Goal: Complete application form: Complete application form

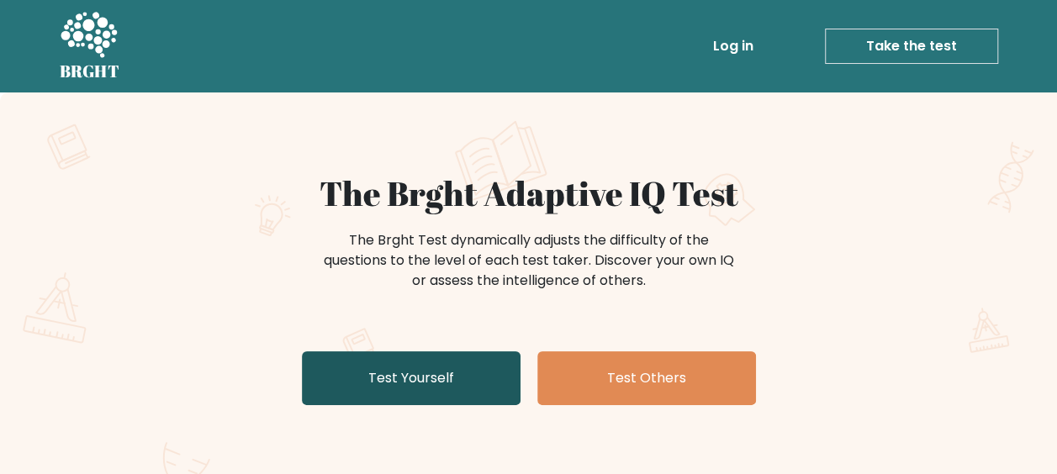
click at [442, 372] on link "Test Yourself" at bounding box center [411, 378] width 219 height 54
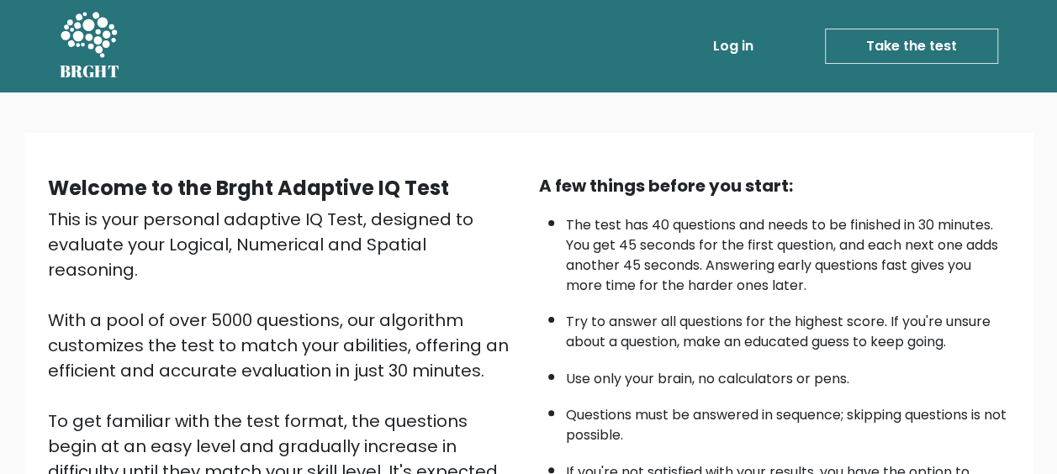
click at [915, 44] on link "Take the test" at bounding box center [911, 46] width 173 height 35
click at [934, 45] on link "Take the test" at bounding box center [911, 46] width 173 height 35
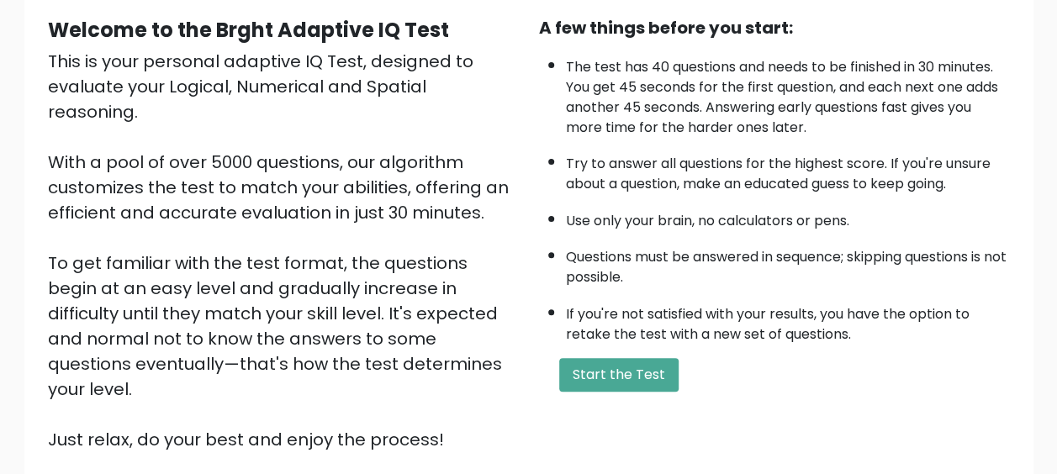
scroll to position [185, 0]
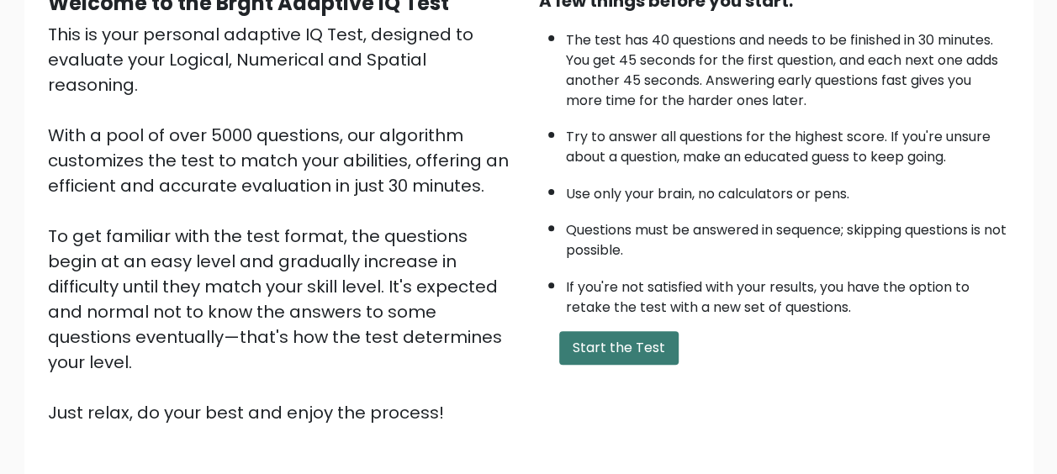
click at [621, 351] on button "Start the Test" at bounding box center [618, 348] width 119 height 34
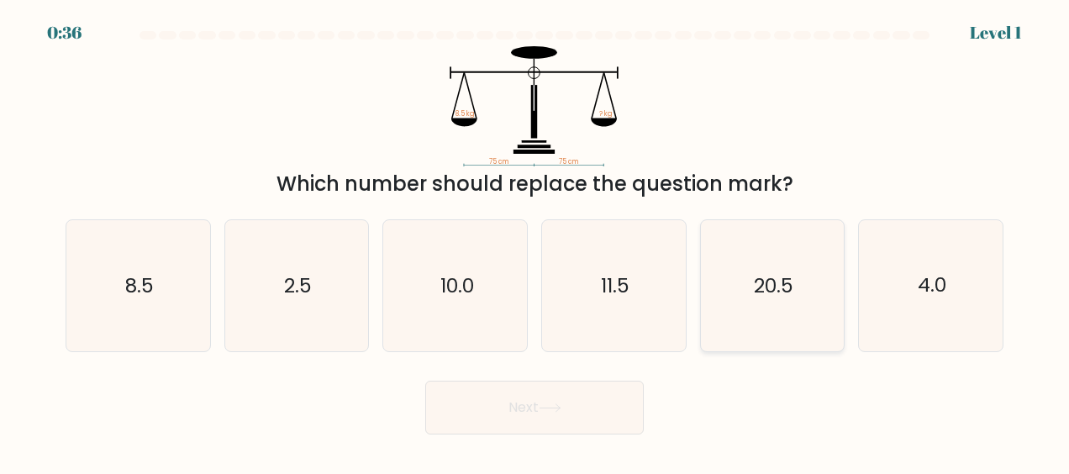
drag, startPoint x: 752, startPoint y: 399, endPoint x: 765, endPoint y: 278, distance: 121.8
click at [168, 279] on icon "8.5" at bounding box center [137, 285] width 131 height 131
click at [535, 241] on input "a. 8.5" at bounding box center [535, 239] width 1 height 4
radio input "true"
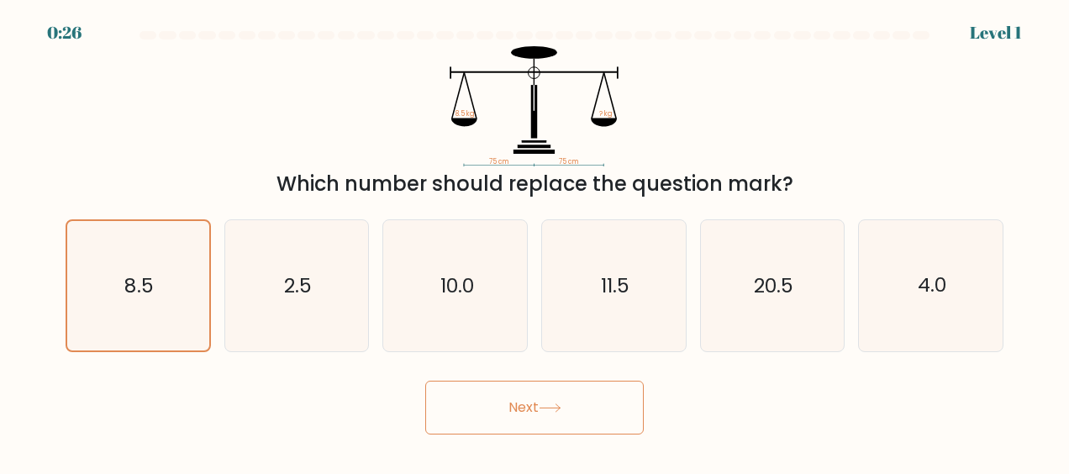
click at [497, 412] on button "Next" at bounding box center [534, 408] width 219 height 54
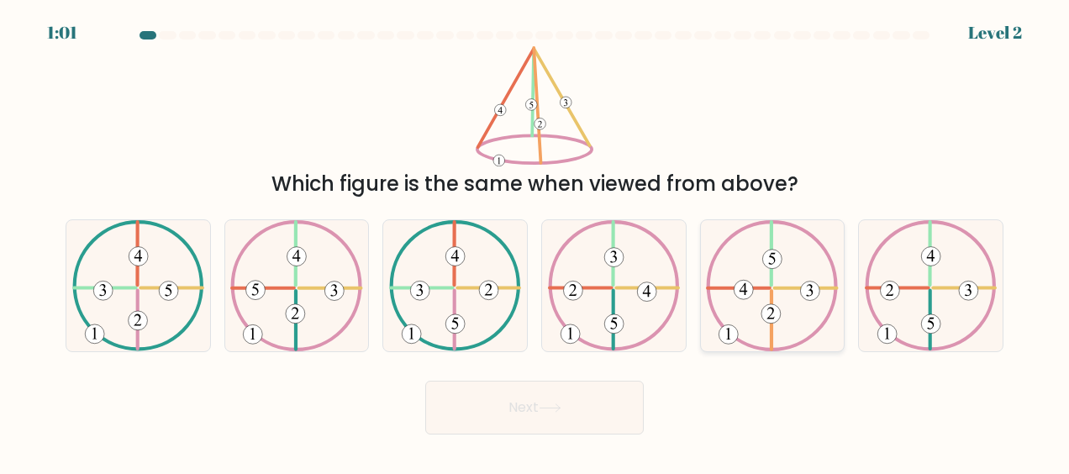
click at [779, 303] on icon at bounding box center [772, 285] width 132 height 131
click at [536, 241] on input "e." at bounding box center [535, 239] width 1 height 4
radio input "true"
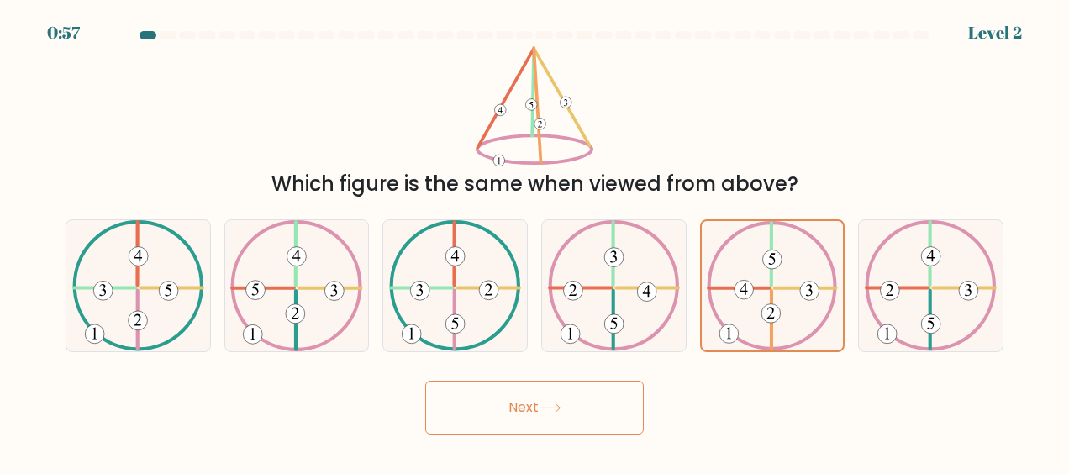
click at [558, 400] on button "Next" at bounding box center [534, 408] width 219 height 54
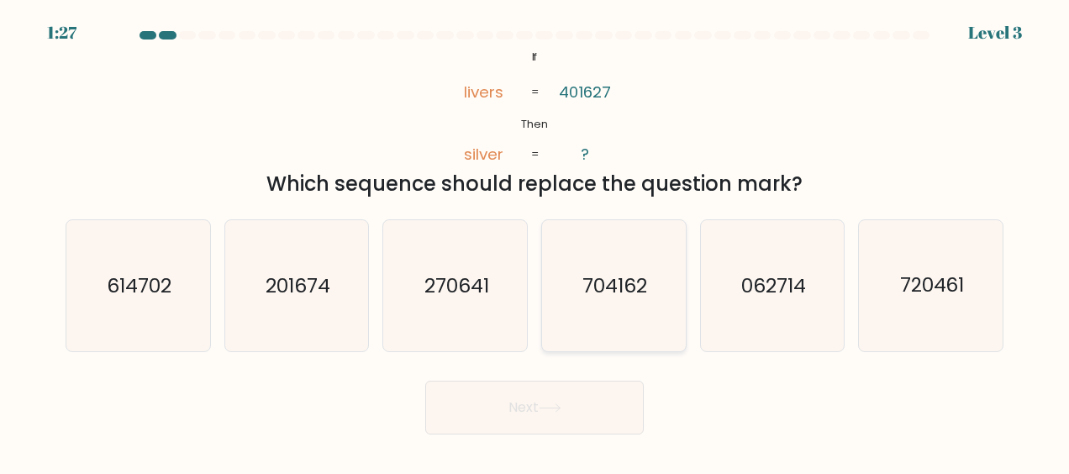
click at [607, 289] on text "704162" at bounding box center [615, 285] width 65 height 27
click at [536, 241] on input "d. 704162" at bounding box center [535, 239] width 1 height 4
radio input "true"
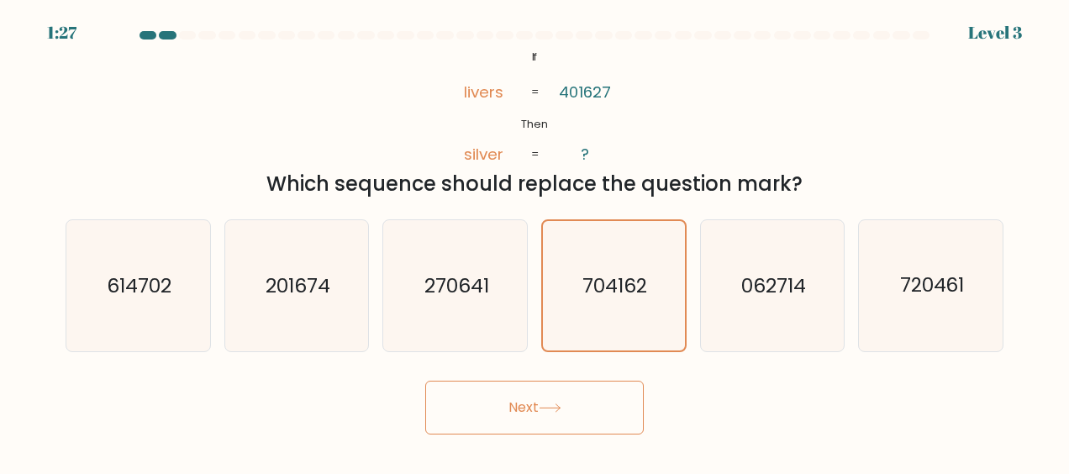
click at [548, 400] on button "Next" at bounding box center [534, 408] width 219 height 54
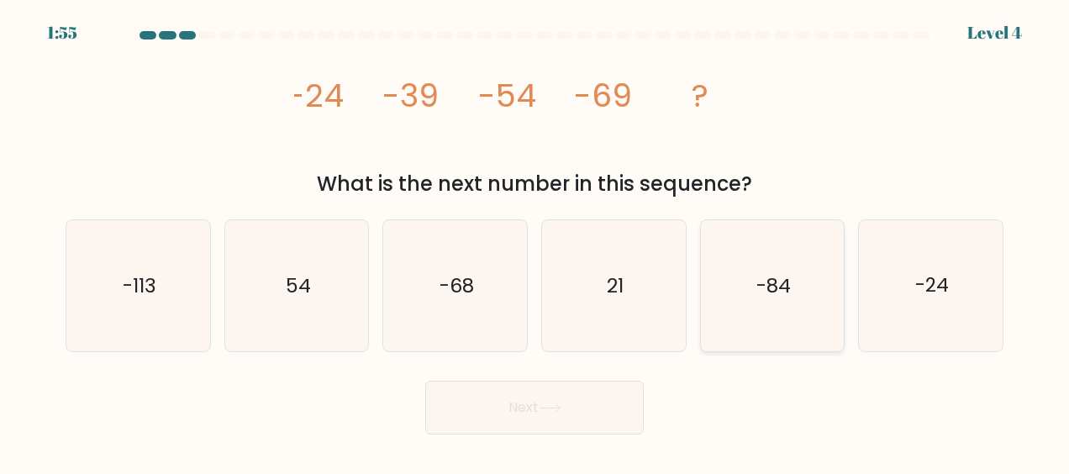
click at [762, 289] on text "-84" at bounding box center [774, 285] width 34 height 27
click at [536, 241] on input "e. -84" at bounding box center [535, 239] width 1 height 4
radio input "true"
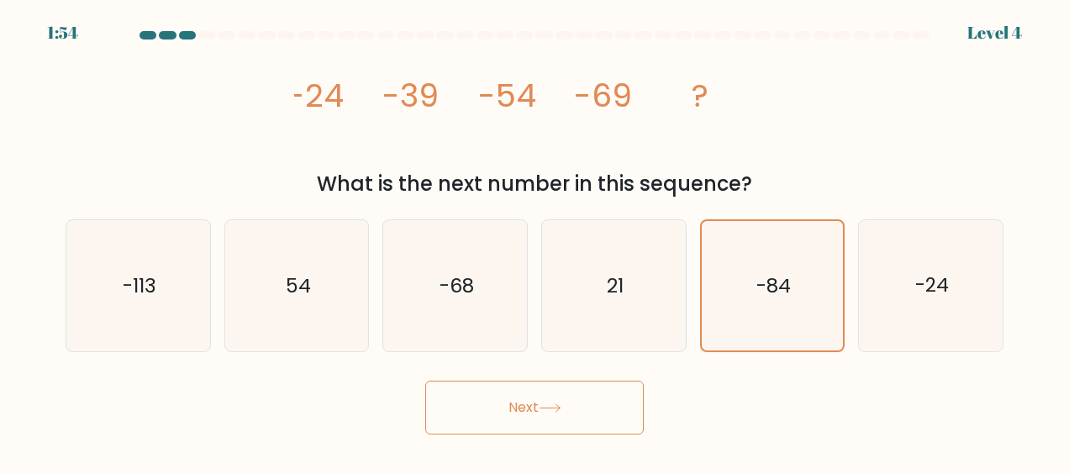
click at [590, 404] on button "Next" at bounding box center [534, 408] width 219 height 54
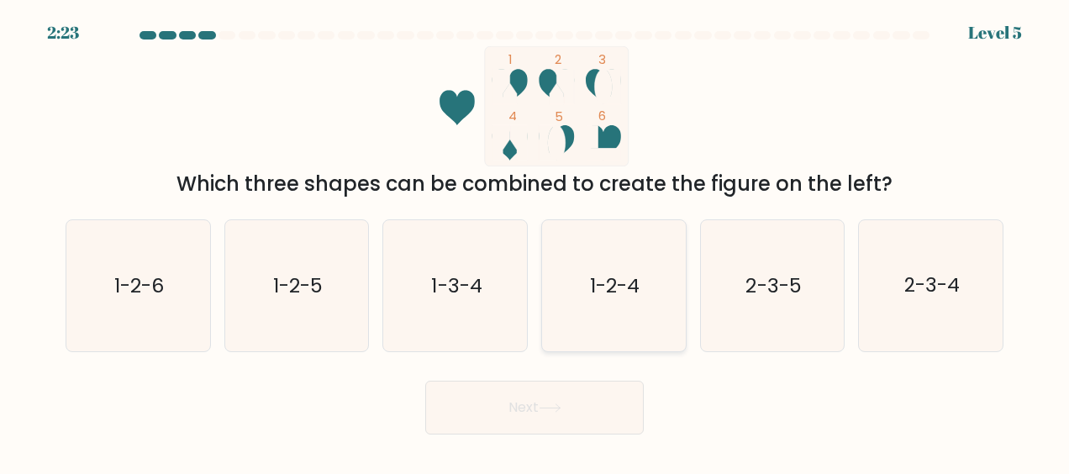
click at [617, 295] on text "1-2-4" at bounding box center [615, 285] width 50 height 27
click at [536, 241] on input "d. 1-2-4" at bounding box center [535, 239] width 1 height 4
radio input "true"
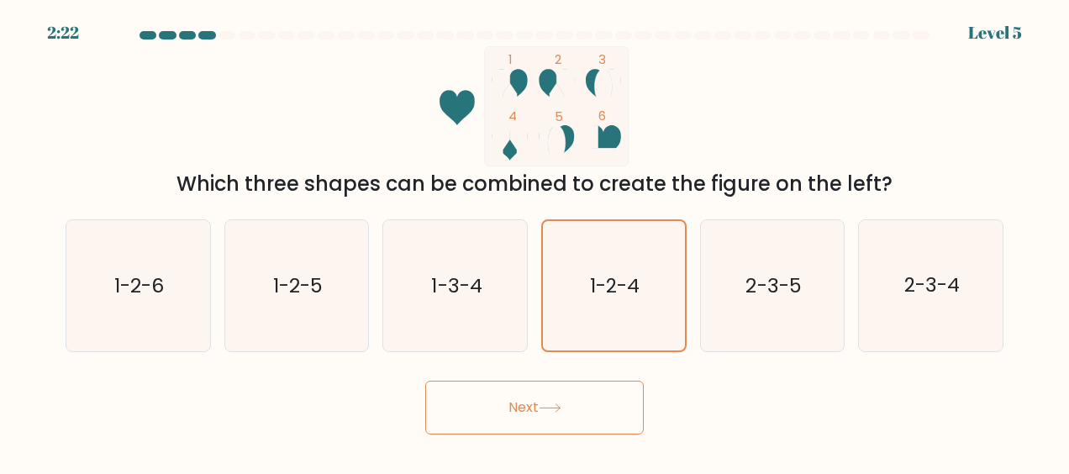
click at [530, 411] on button "Next" at bounding box center [534, 408] width 219 height 54
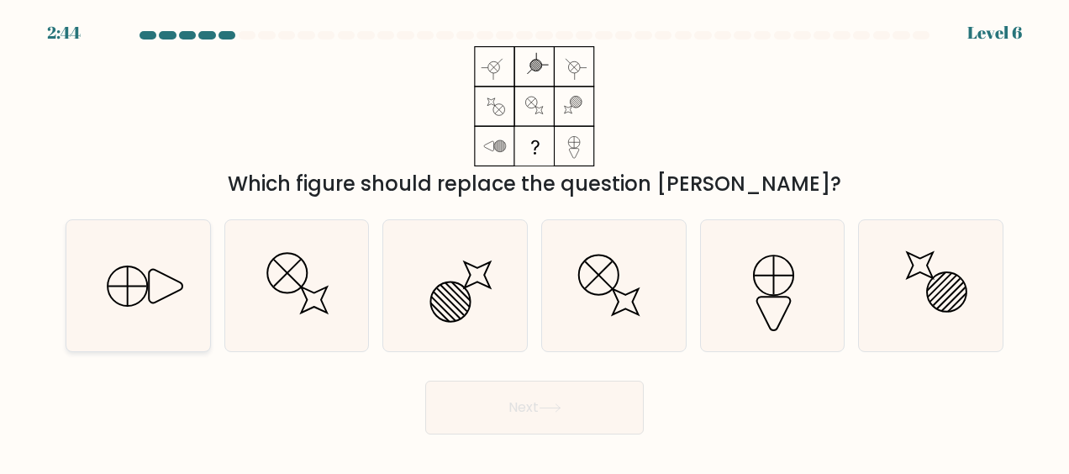
click at [136, 281] on icon at bounding box center [137, 285] width 131 height 131
click at [535, 241] on input "a." at bounding box center [535, 239] width 1 height 4
radio input "true"
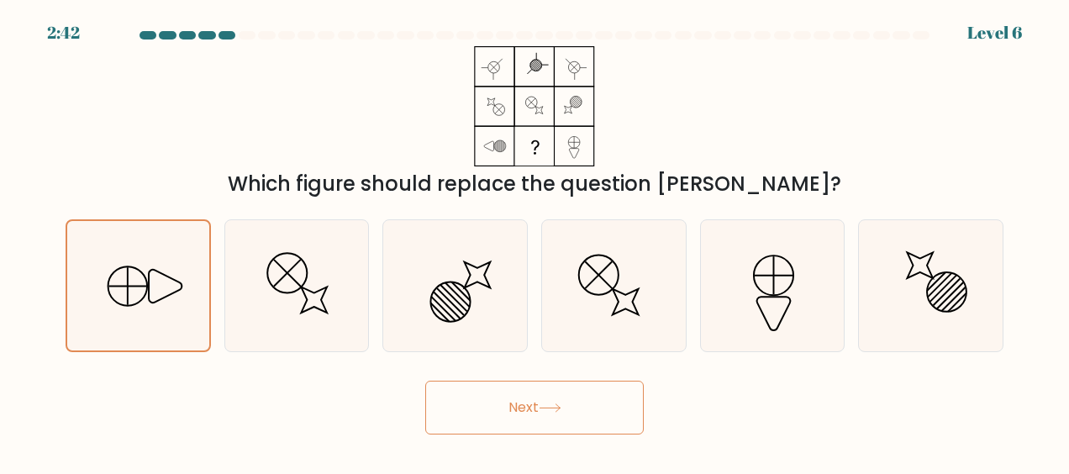
click at [522, 398] on button "Next" at bounding box center [534, 408] width 219 height 54
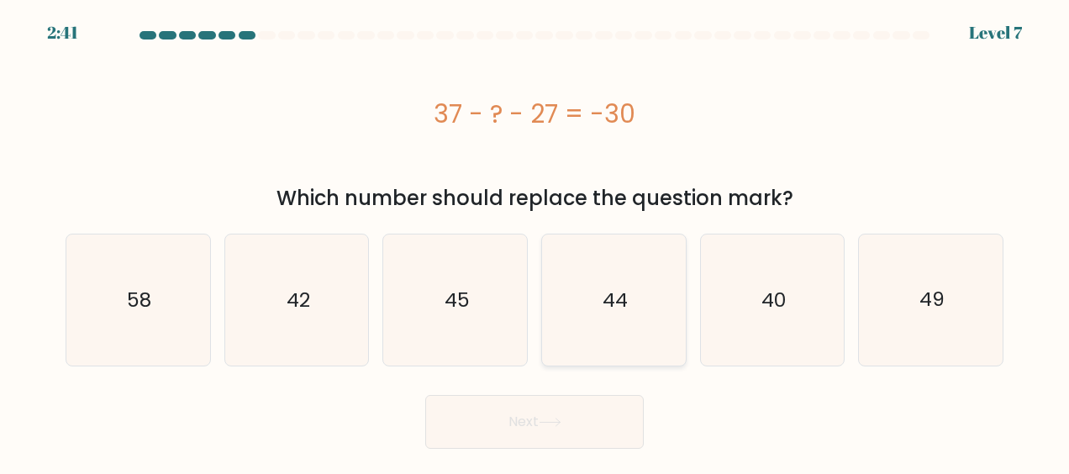
click at [620, 286] on icon "44" at bounding box center [613, 300] width 131 height 131
click at [536, 241] on input "d. 44" at bounding box center [535, 239] width 1 height 4
radio input "true"
click at [528, 423] on button "Next" at bounding box center [534, 422] width 219 height 54
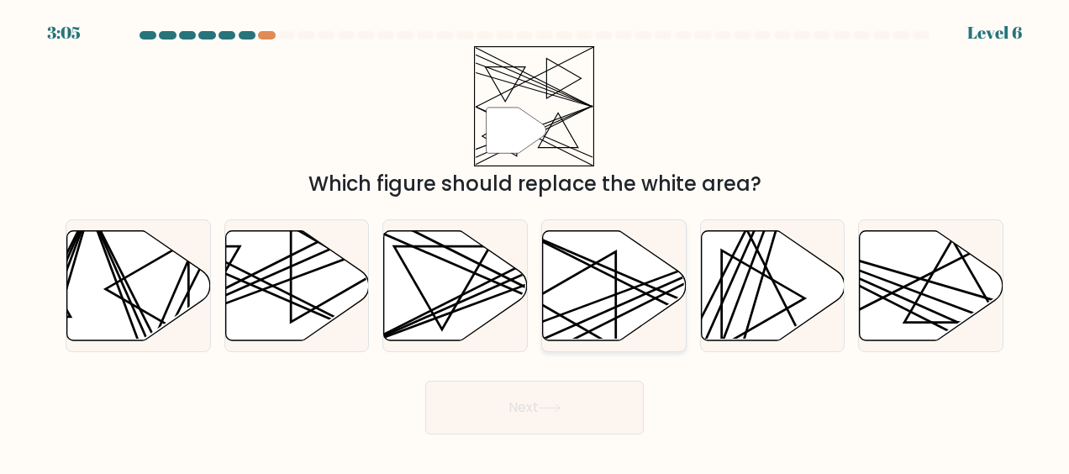
click at [607, 273] on icon at bounding box center [614, 286] width 144 height 112
click at [536, 241] on input "d." at bounding box center [535, 239] width 1 height 4
radio input "true"
click at [551, 392] on button "Next" at bounding box center [534, 408] width 219 height 54
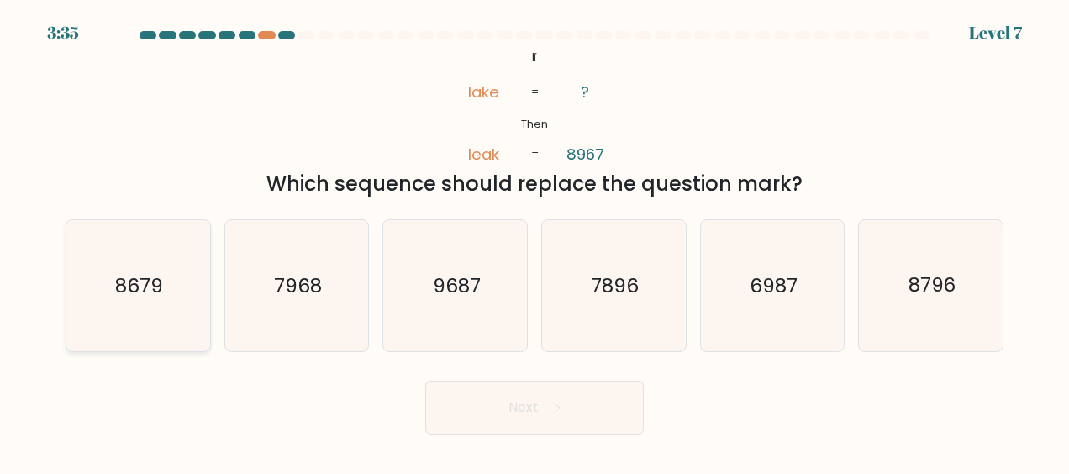
click at [151, 303] on icon "8679" at bounding box center [137, 285] width 131 height 131
click at [535, 241] on input "a. 8679" at bounding box center [535, 239] width 1 height 4
radio input "true"
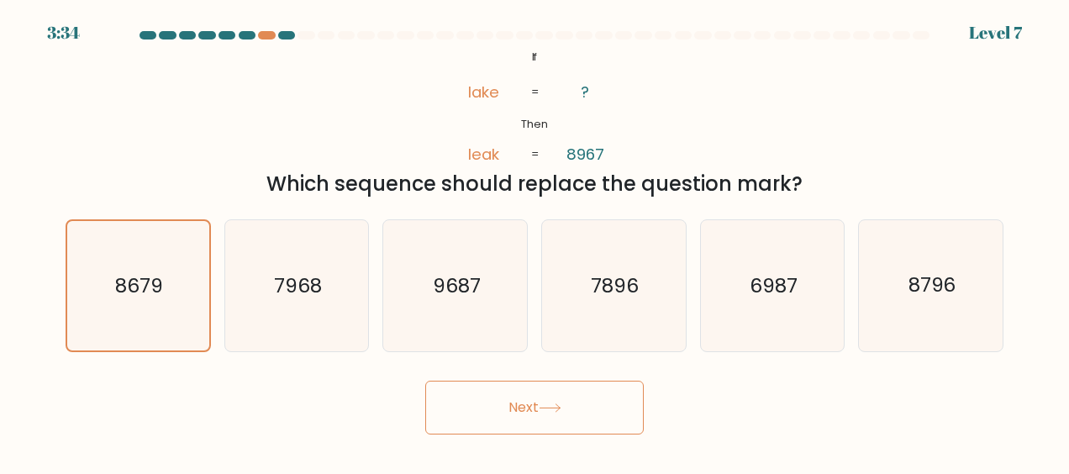
click at [501, 409] on button "Next" at bounding box center [534, 408] width 219 height 54
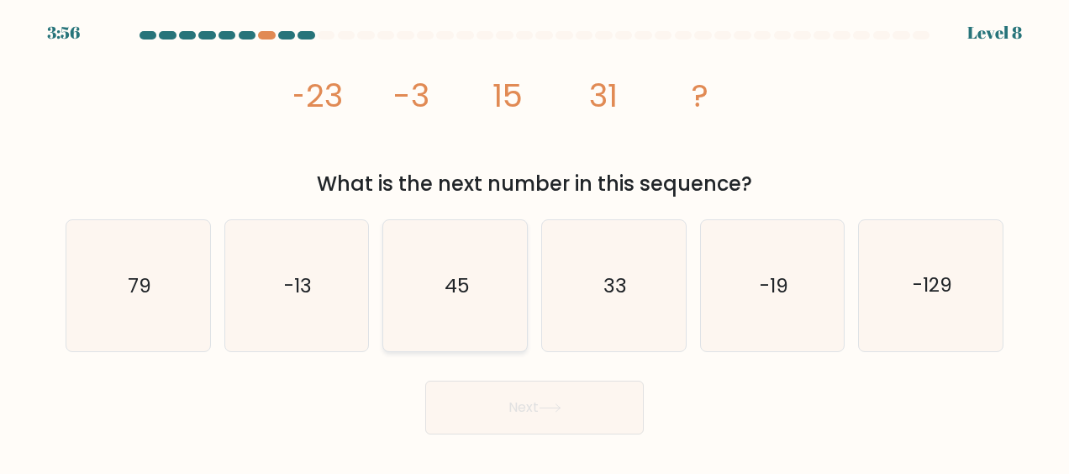
click at [483, 281] on icon "45" at bounding box center [455, 285] width 131 height 131
click at [535, 241] on input "c. 45" at bounding box center [535, 239] width 1 height 4
radio input "true"
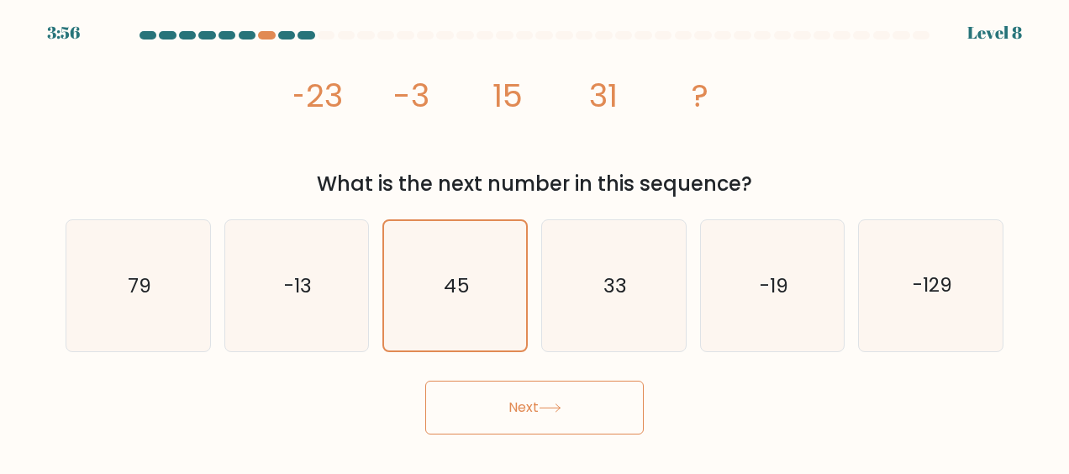
click at [525, 398] on button "Next" at bounding box center [534, 408] width 219 height 54
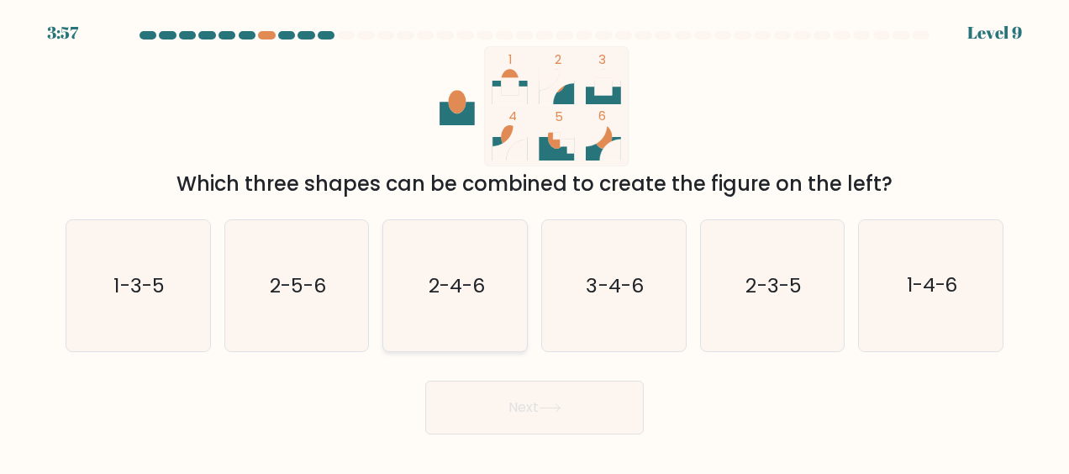
click at [494, 288] on icon "2-4-6" at bounding box center [455, 285] width 131 height 131
click at [535, 241] on input "c. 2-4-6" at bounding box center [535, 239] width 1 height 4
radio input "true"
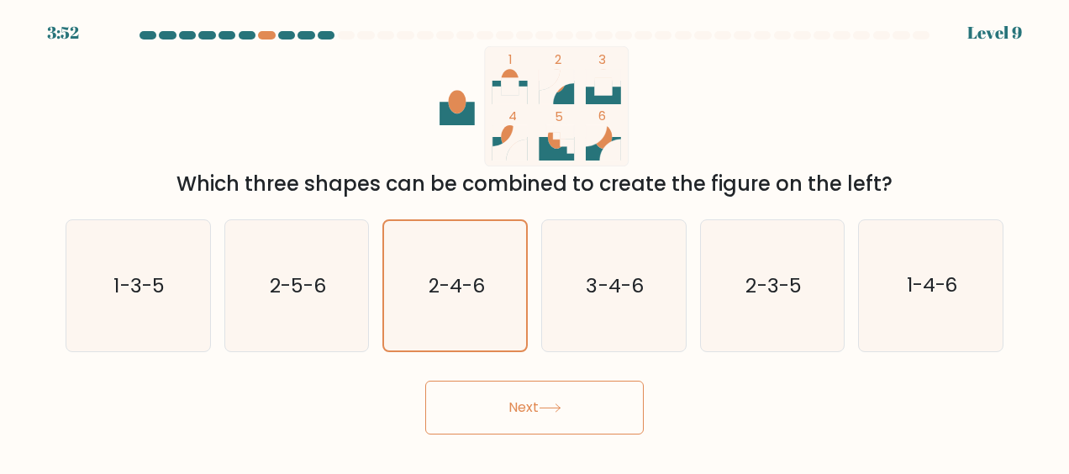
click at [503, 404] on button "Next" at bounding box center [534, 408] width 219 height 54
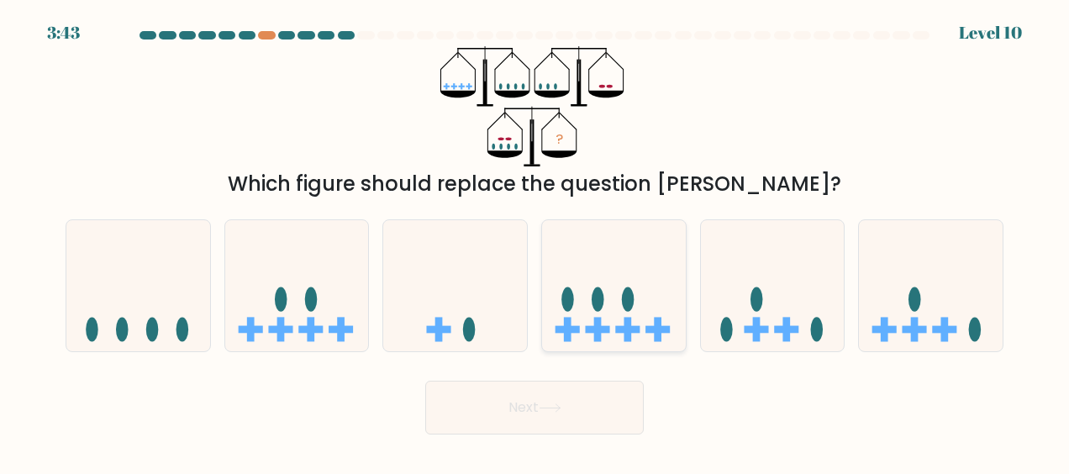
click at [604, 338] on icon at bounding box center [614, 286] width 144 height 119
click at [536, 241] on input "d." at bounding box center [535, 239] width 1 height 4
radio input "true"
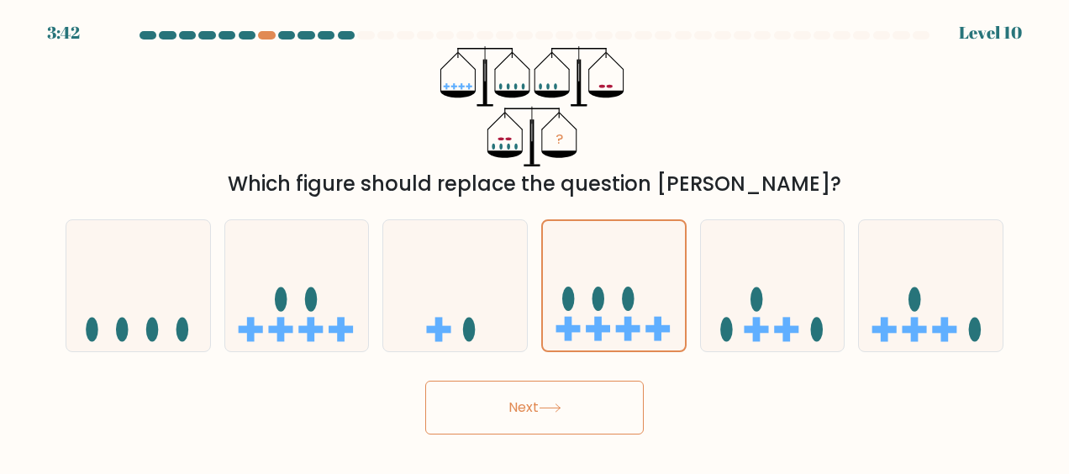
click at [562, 402] on button "Next" at bounding box center [534, 408] width 219 height 54
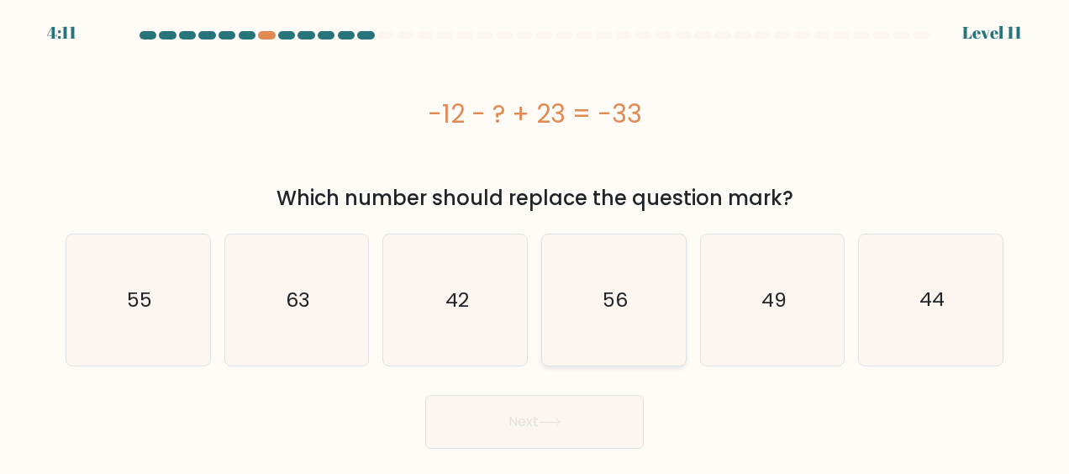
click at [604, 312] on text "56" at bounding box center [615, 300] width 25 height 27
click at [536, 241] on input "d. 56" at bounding box center [535, 239] width 1 height 4
radio input "true"
click at [442, 309] on icon "42" at bounding box center [455, 300] width 131 height 131
click at [535, 241] on input "c. 42" at bounding box center [535, 239] width 1 height 4
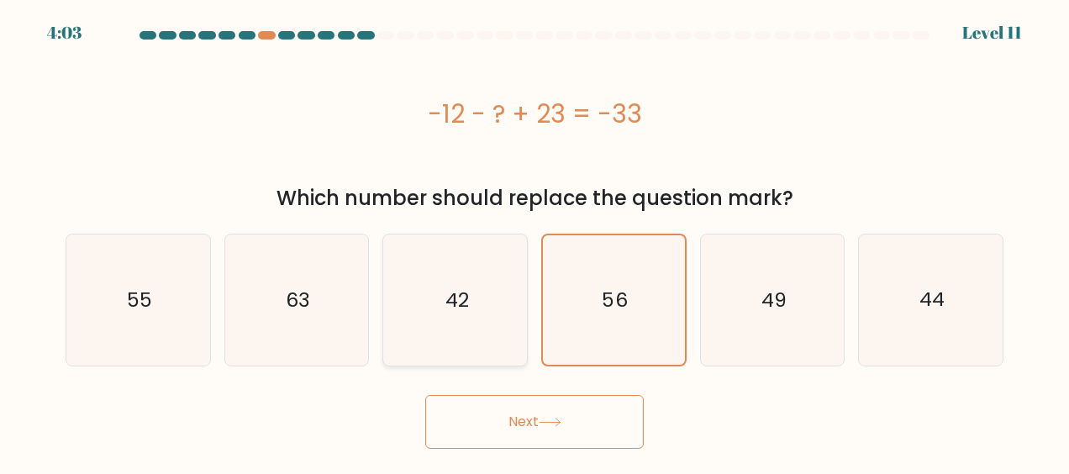
radio input "true"
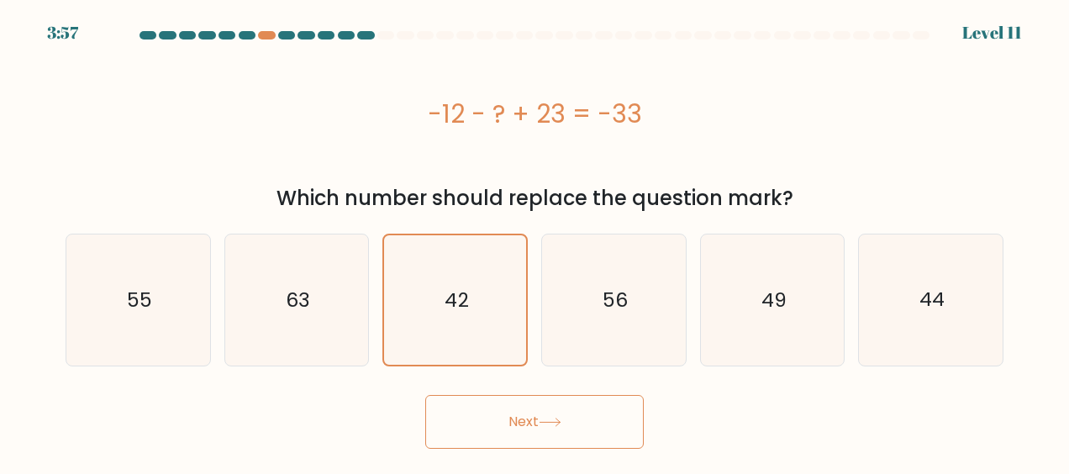
click at [529, 414] on button "Next" at bounding box center [534, 422] width 219 height 54
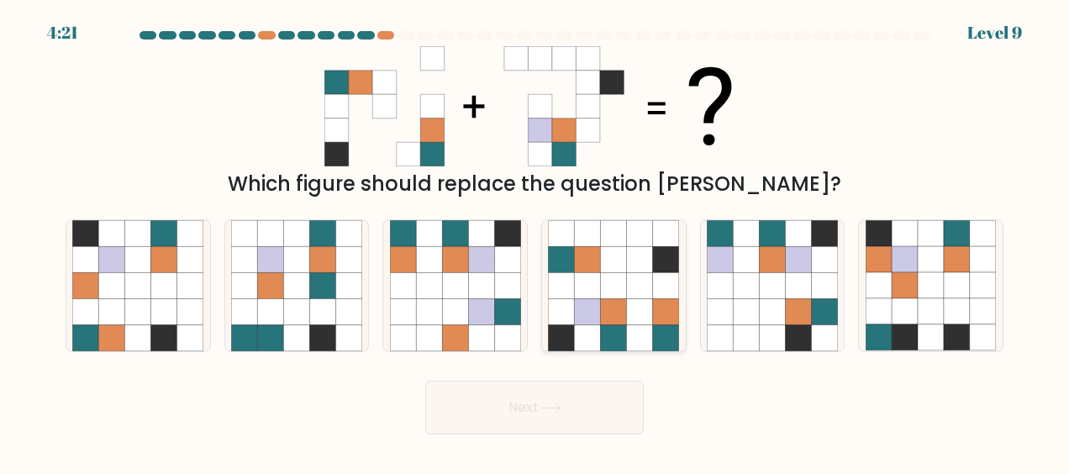
click at [615, 272] on icon at bounding box center [613, 285] width 131 height 131
click at [536, 241] on input "d." at bounding box center [535, 239] width 1 height 4
radio input "true"
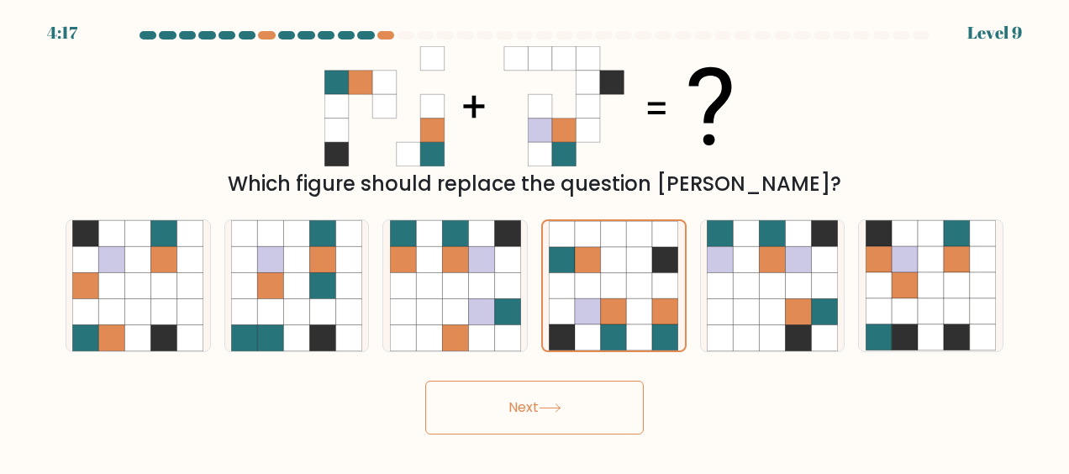
click at [582, 405] on button "Next" at bounding box center [534, 408] width 219 height 54
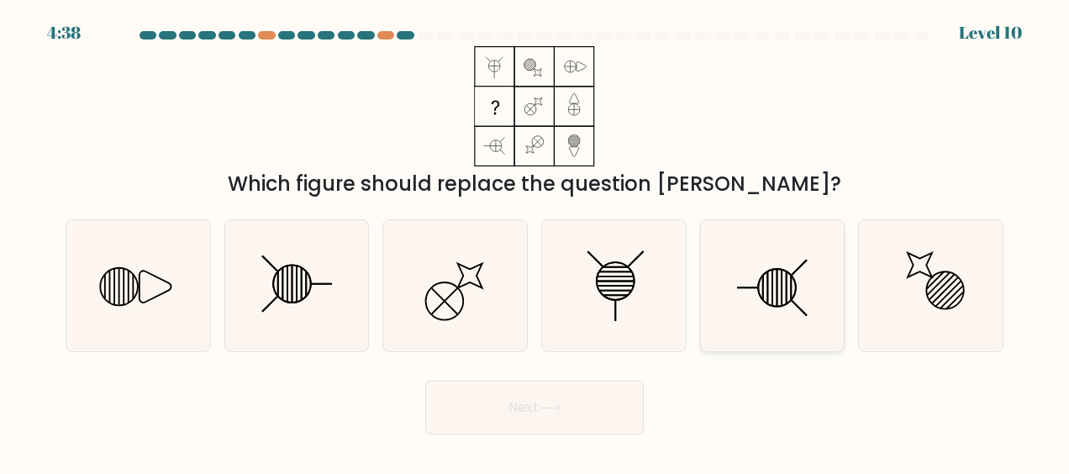
click at [763, 288] on icon at bounding box center [772, 285] width 131 height 131
click at [536, 241] on input "e." at bounding box center [535, 239] width 1 height 4
radio input "true"
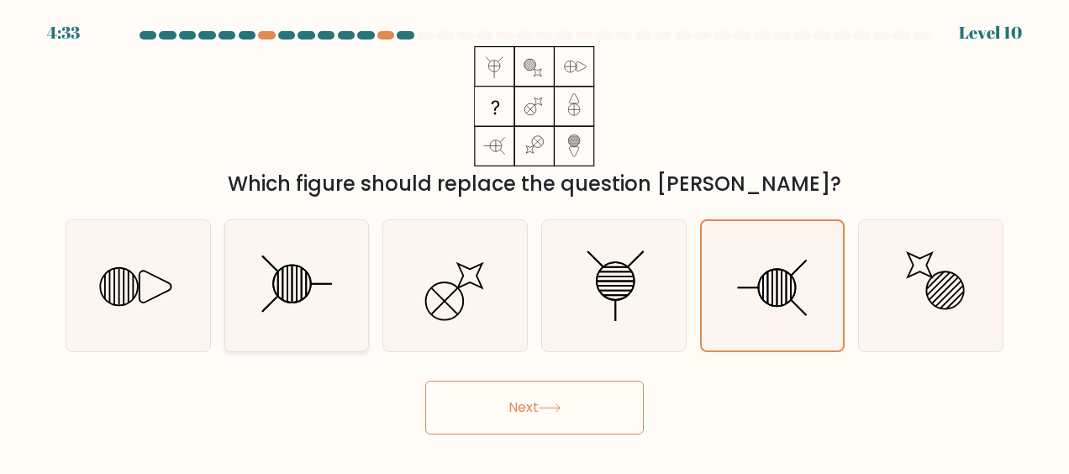
click at [285, 264] on icon at bounding box center [296, 285] width 131 height 131
click at [535, 241] on input "b." at bounding box center [535, 239] width 1 height 4
radio input "true"
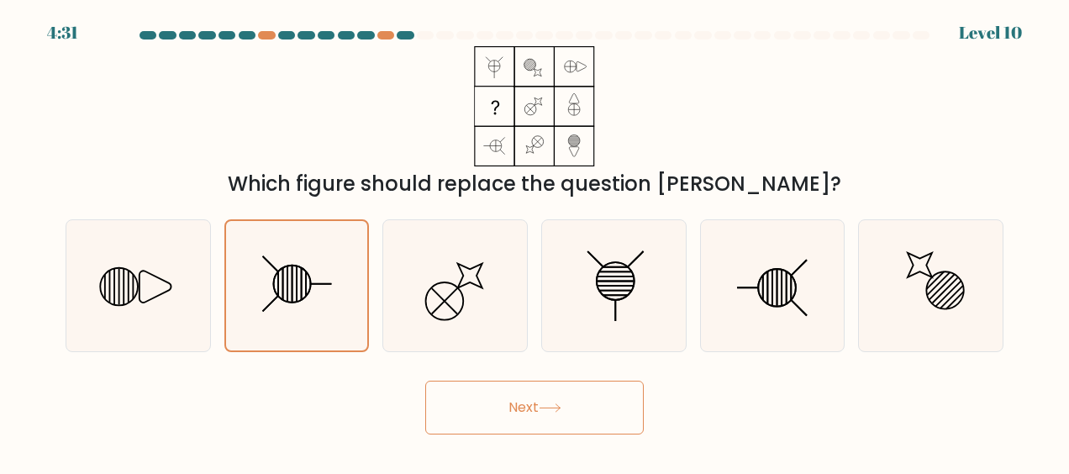
click at [513, 404] on button "Next" at bounding box center [534, 408] width 219 height 54
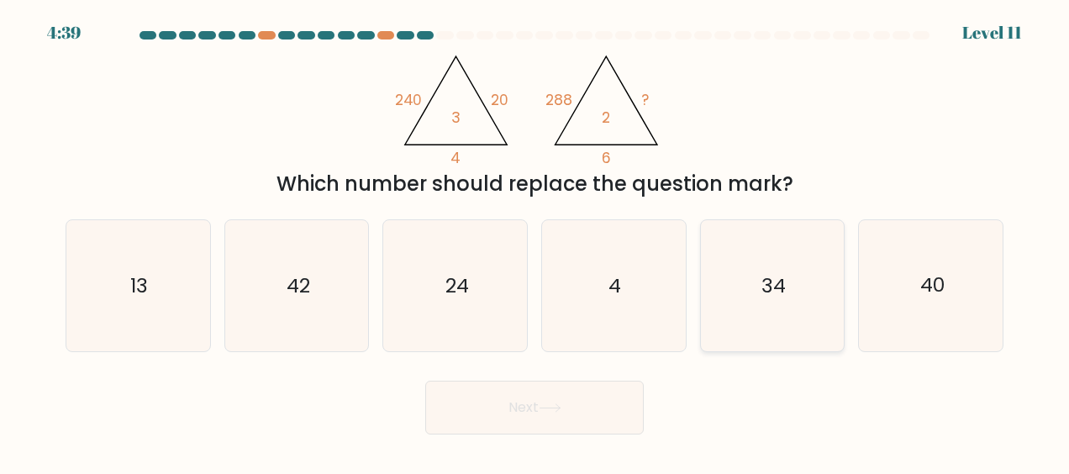
click at [791, 286] on icon "34" at bounding box center [772, 285] width 131 height 131
click at [536, 241] on input "e. 34" at bounding box center [535, 239] width 1 height 4
radio input "true"
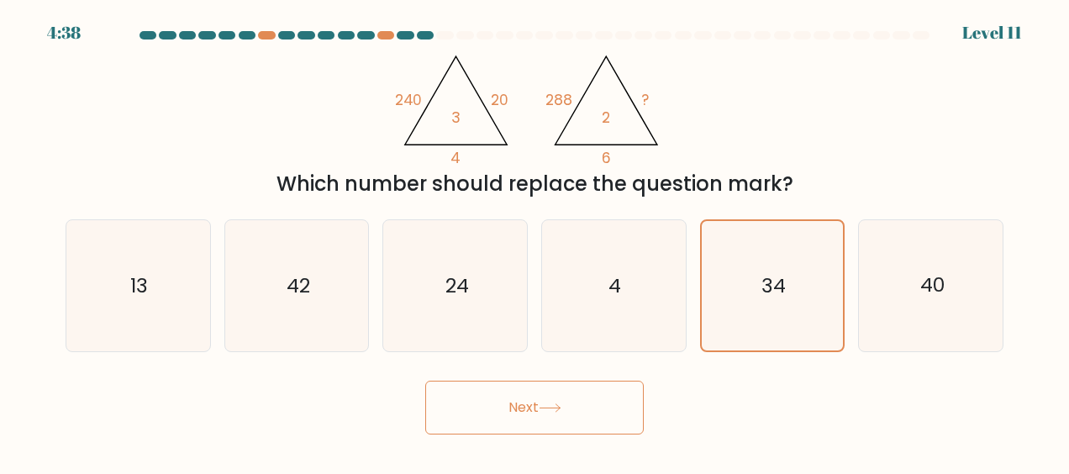
click at [587, 411] on button "Next" at bounding box center [534, 408] width 219 height 54
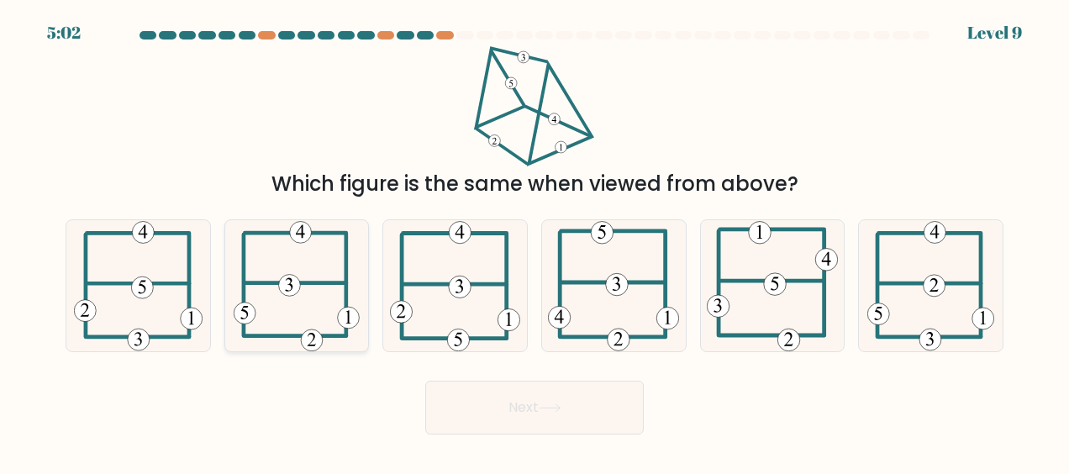
click at [292, 276] on 594 at bounding box center [290, 286] width 22 height 22
click at [535, 241] on input "b." at bounding box center [535, 239] width 1 height 4
radio input "true"
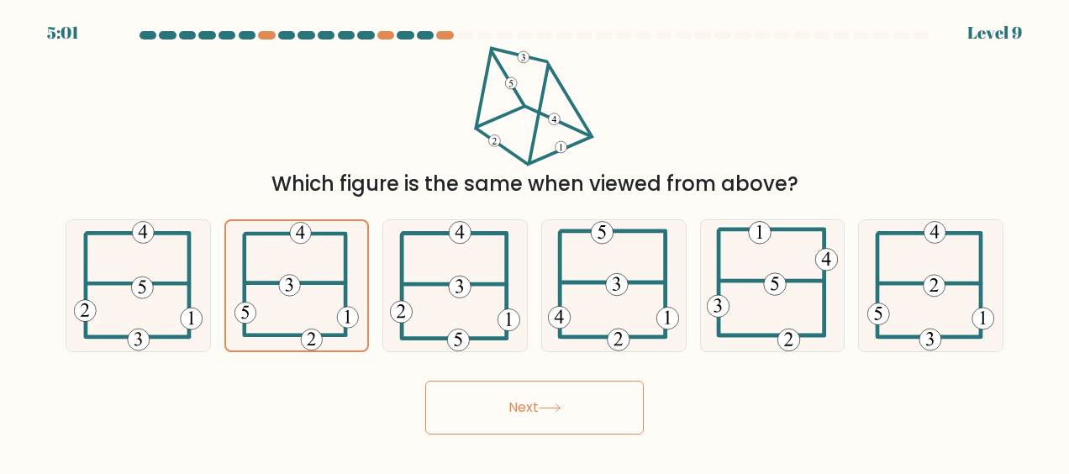
click at [579, 405] on button "Next" at bounding box center [534, 408] width 219 height 54
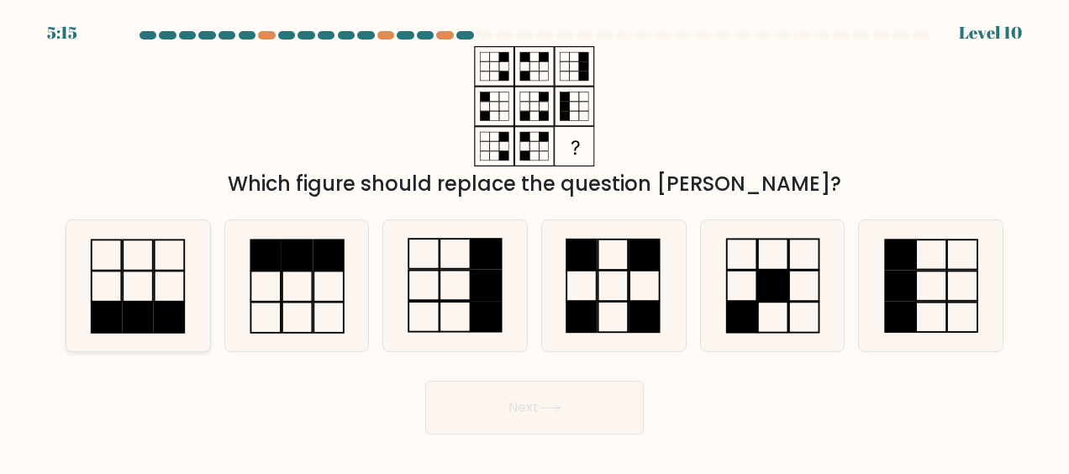
click at [142, 284] on icon at bounding box center [137, 285] width 131 height 131
click at [535, 241] on input "a." at bounding box center [535, 239] width 1 height 4
radio input "true"
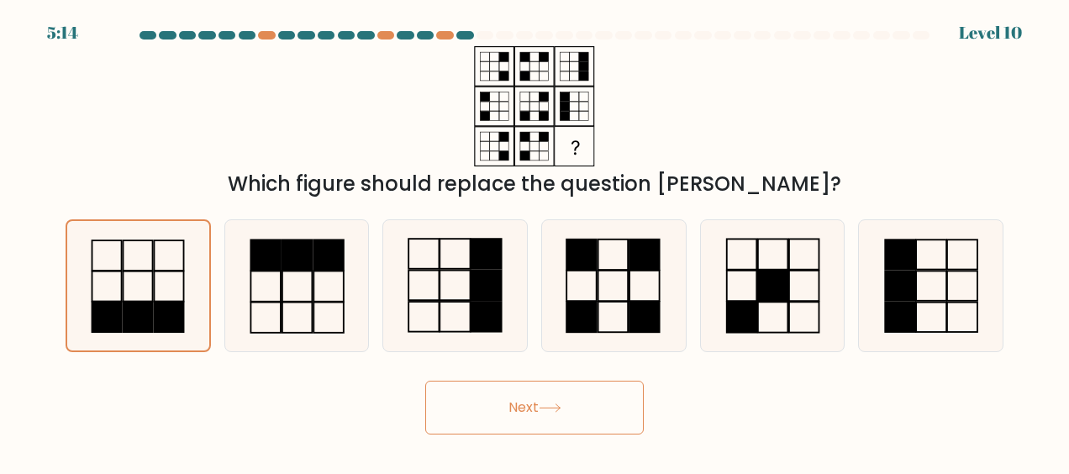
click at [600, 403] on button "Next" at bounding box center [534, 408] width 219 height 54
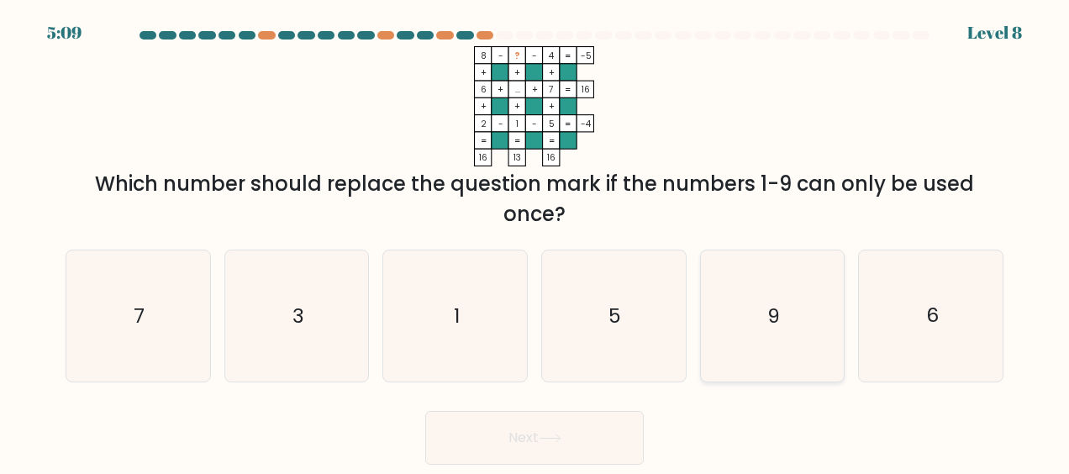
click at [782, 326] on icon "9" at bounding box center [772, 316] width 131 height 131
click at [536, 241] on input "e. 9" at bounding box center [535, 239] width 1 height 4
radio input "true"
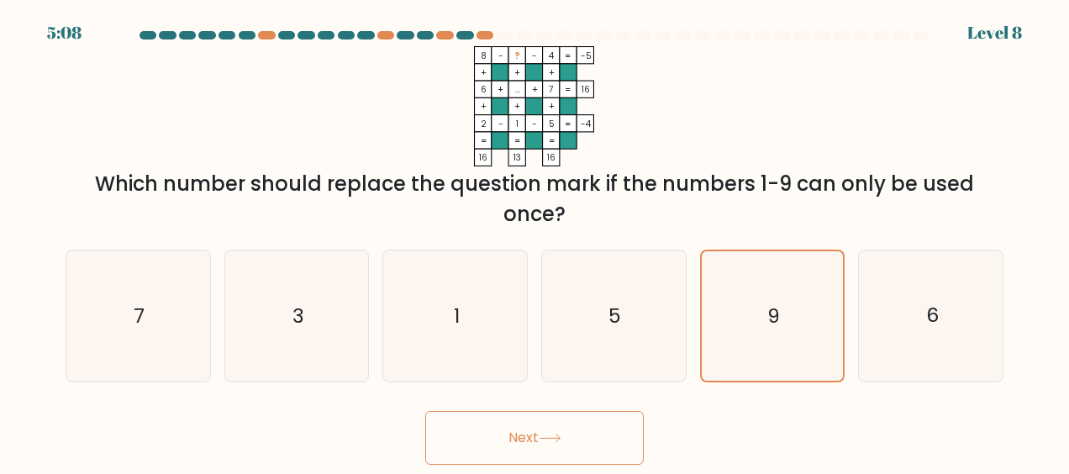
click at [605, 434] on button "Next" at bounding box center [534, 438] width 219 height 54
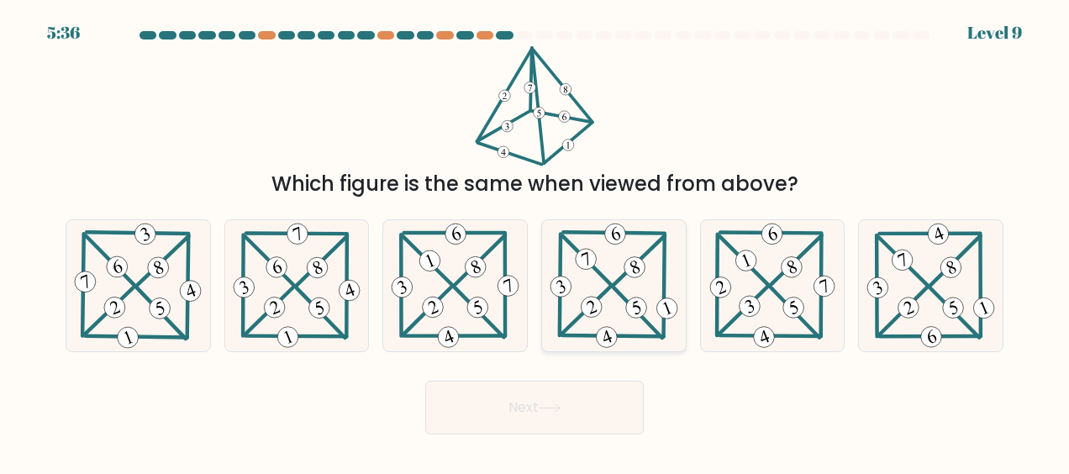
click at [625, 294] on icon at bounding box center [614, 285] width 134 height 131
click at [536, 241] on input "d." at bounding box center [535, 239] width 1 height 4
radio input "true"
click at [592, 409] on button "Next" at bounding box center [534, 408] width 219 height 54
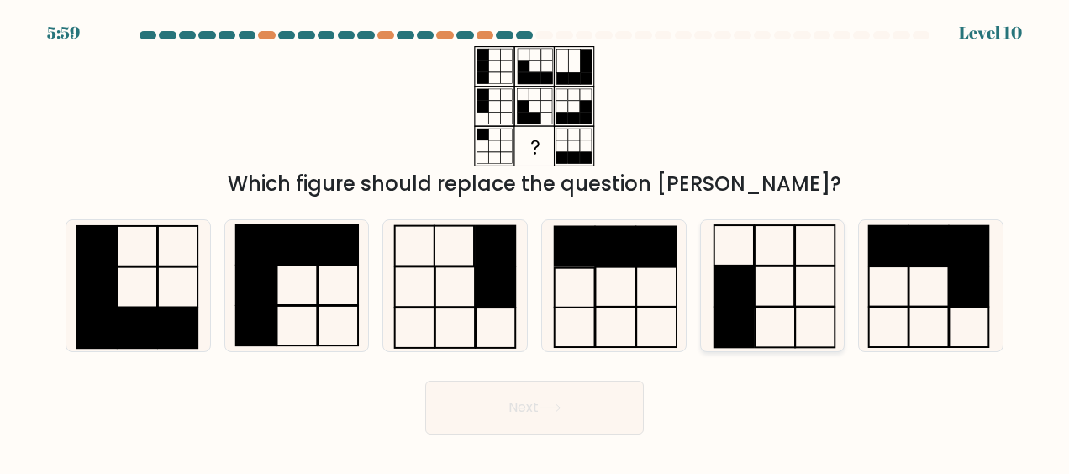
click at [755, 287] on rect at bounding box center [775, 286] width 40 height 40
click at [536, 241] on input "e." at bounding box center [535, 239] width 1 height 4
radio input "true"
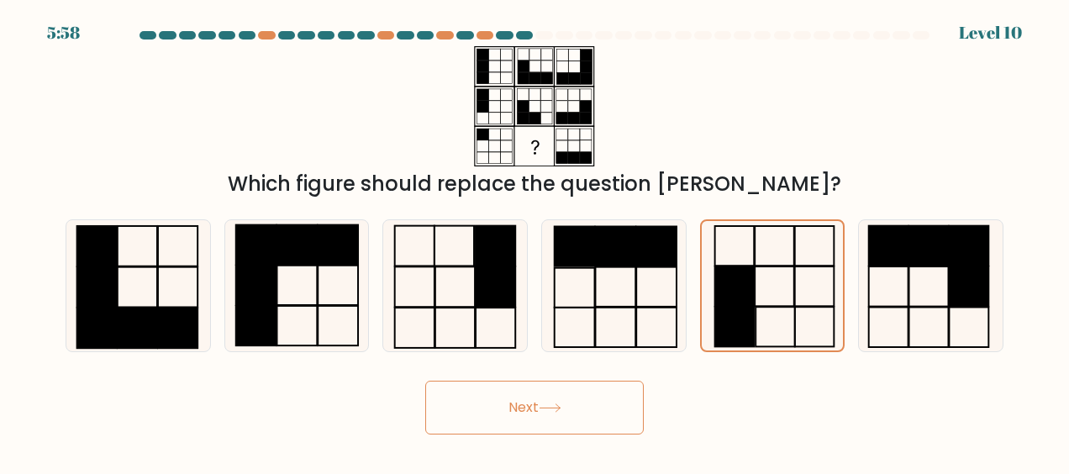
click at [573, 410] on button "Next" at bounding box center [534, 408] width 219 height 54
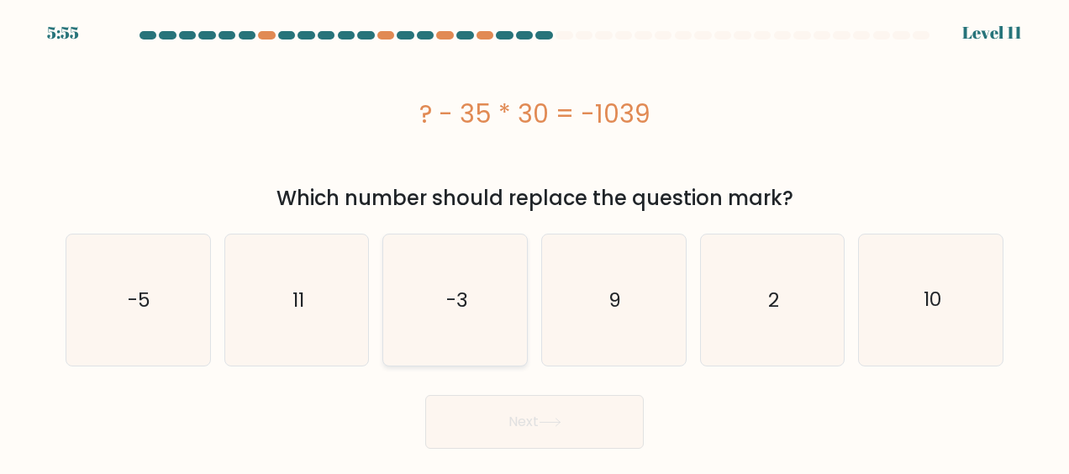
click at [466, 298] on text "-3" at bounding box center [457, 300] width 22 height 27
click at [535, 241] on input "c. -3" at bounding box center [535, 239] width 1 height 4
radio input "true"
click at [136, 276] on icon "-5" at bounding box center [137, 300] width 131 height 131
click at [535, 241] on input "a. -5" at bounding box center [535, 239] width 1 height 4
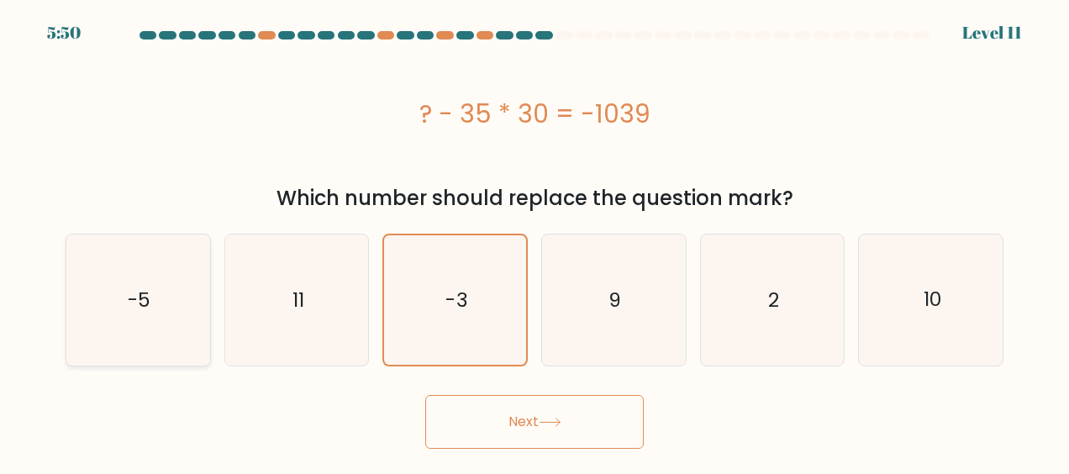
radio input "true"
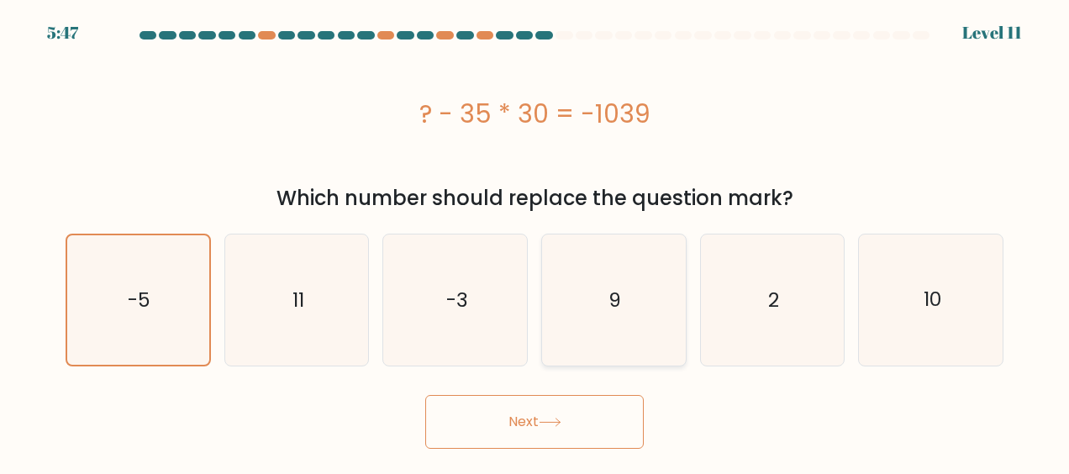
click at [632, 289] on icon "9" at bounding box center [613, 300] width 131 height 131
click at [536, 241] on input "d. 9" at bounding box center [535, 239] width 1 height 4
radio input "true"
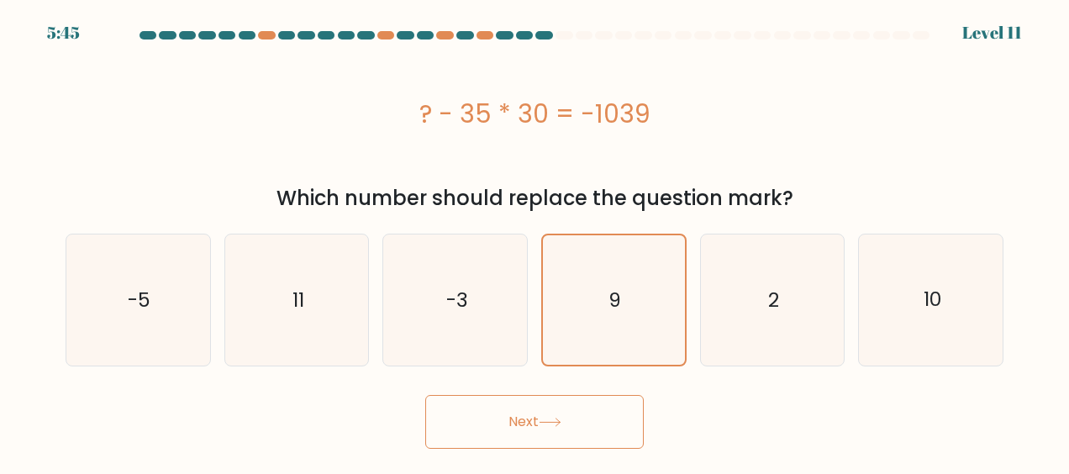
click at [567, 422] on button "Next" at bounding box center [534, 422] width 219 height 54
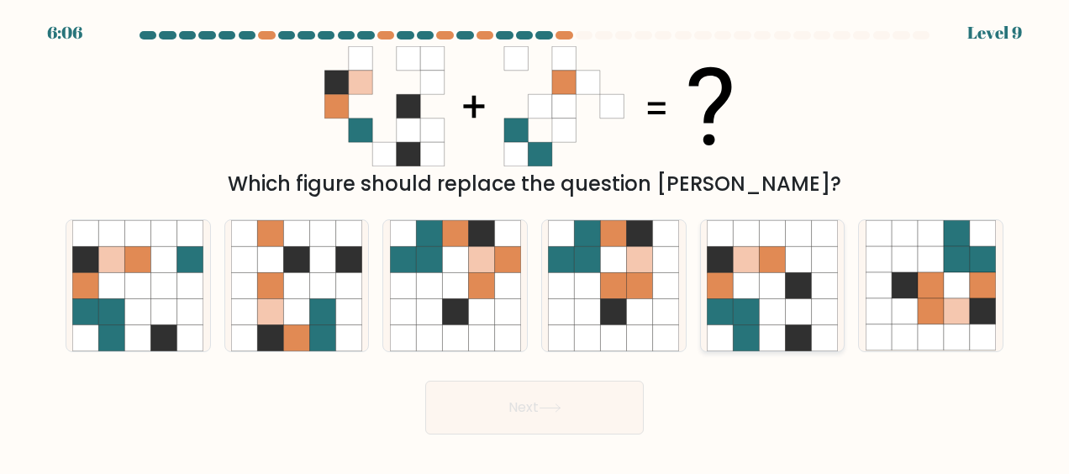
click at [736, 305] on icon at bounding box center [746, 312] width 26 height 26
click at [536, 241] on input "e." at bounding box center [535, 239] width 1 height 4
radio input "true"
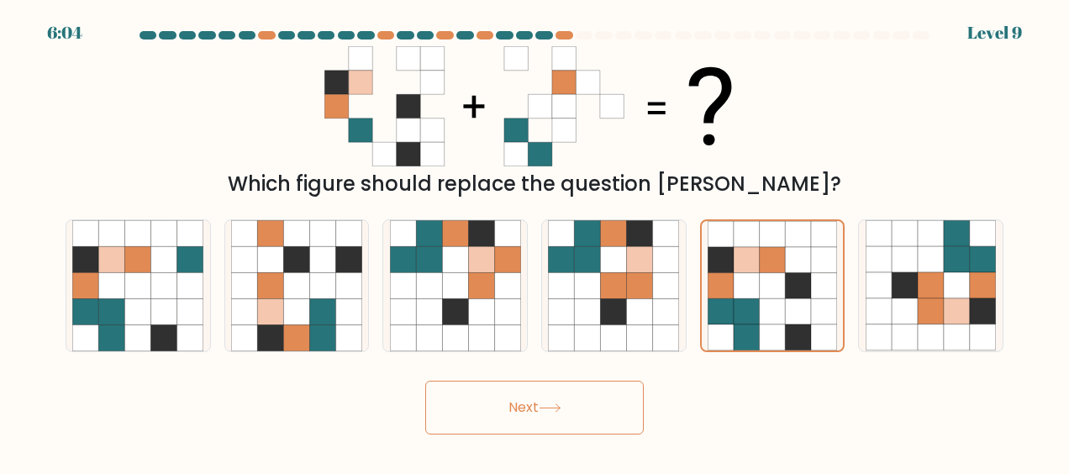
click at [530, 406] on button "Next" at bounding box center [534, 408] width 219 height 54
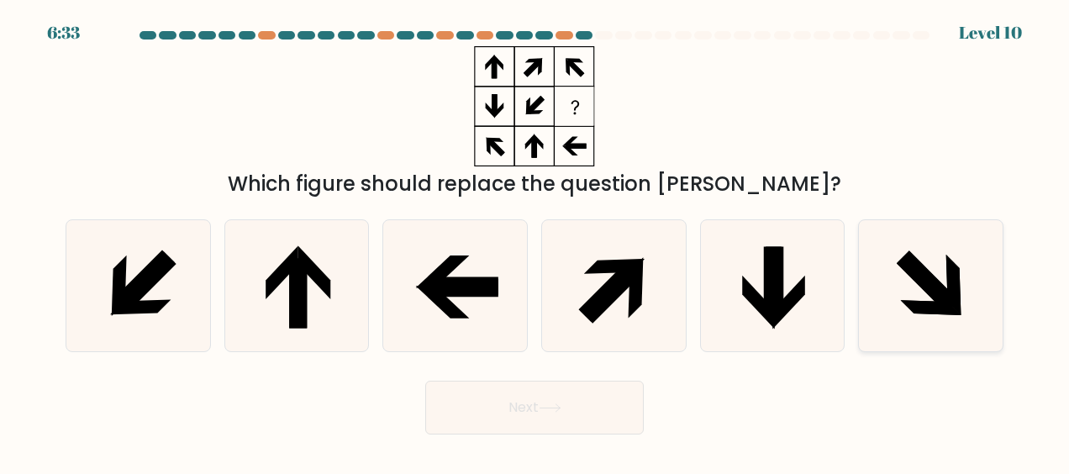
click at [938, 296] on icon at bounding box center [928, 282] width 62 height 62
click at [536, 241] on input "f." at bounding box center [535, 239] width 1 height 4
radio input "true"
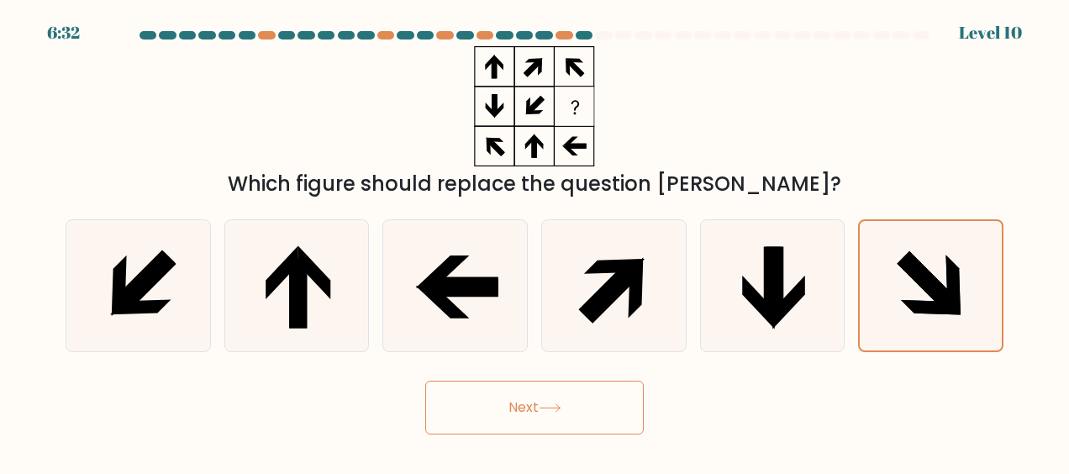
click at [599, 403] on button "Next" at bounding box center [534, 408] width 219 height 54
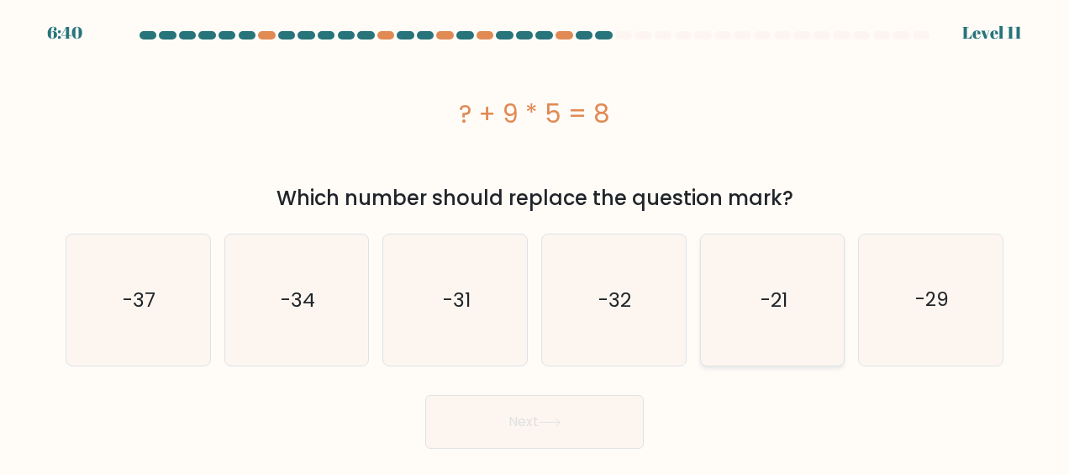
click at [758, 288] on icon "-21" at bounding box center [772, 300] width 131 height 131
click at [536, 241] on input "e. -21" at bounding box center [535, 239] width 1 height 4
radio input "true"
click at [578, 421] on button "Next" at bounding box center [534, 422] width 219 height 54
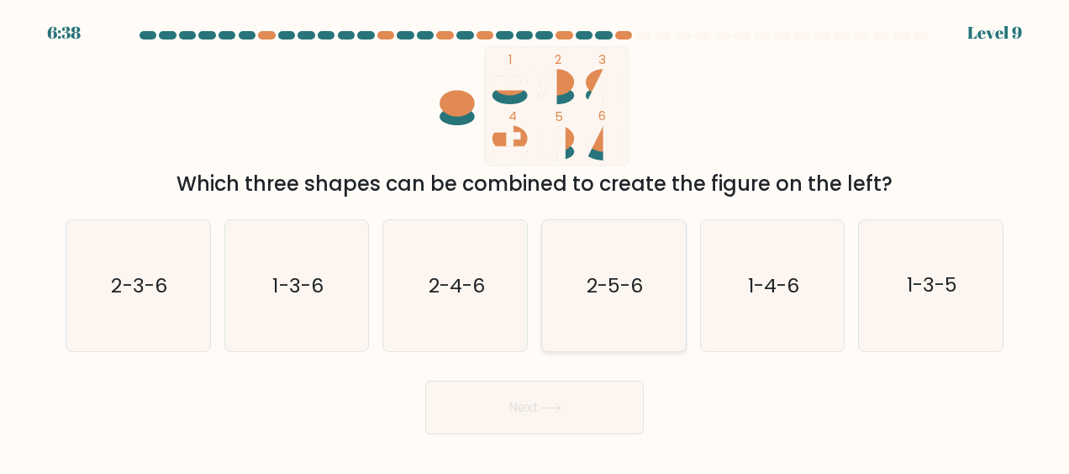
click at [620, 287] on text "2-5-6" at bounding box center [615, 285] width 56 height 27
click at [536, 241] on input "d. 2-5-6" at bounding box center [535, 239] width 1 height 4
radio input "true"
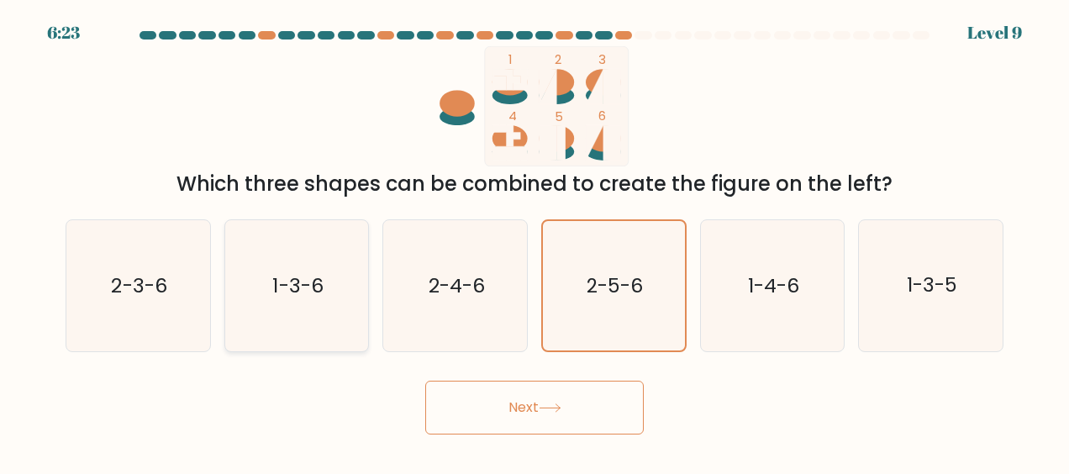
click at [311, 282] on text "1-3-6" at bounding box center [298, 285] width 50 height 27
click at [535, 241] on input "b. 1-3-6" at bounding box center [535, 239] width 1 height 4
radio input "true"
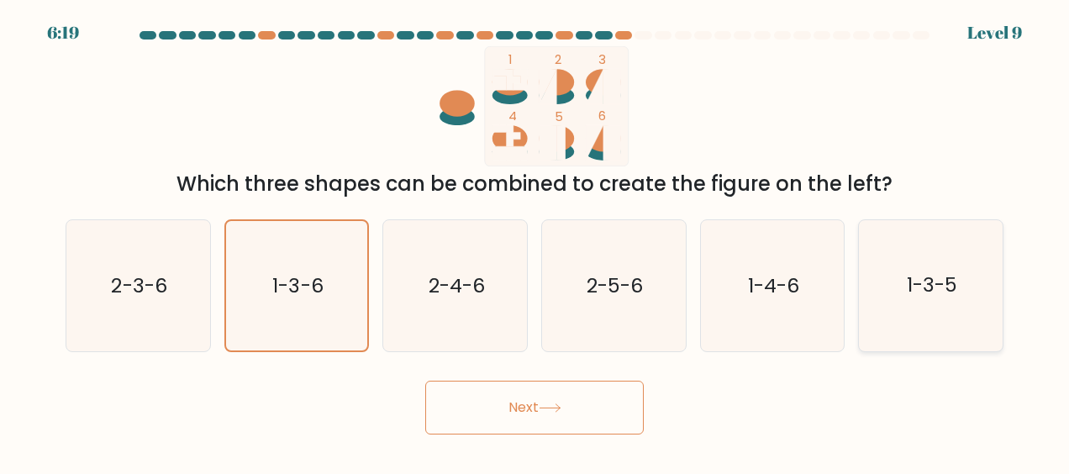
click at [948, 270] on icon "1-3-5" at bounding box center [931, 285] width 131 height 131
click at [536, 241] on input "f. 1-3-5" at bounding box center [535, 239] width 1 height 4
radio input "true"
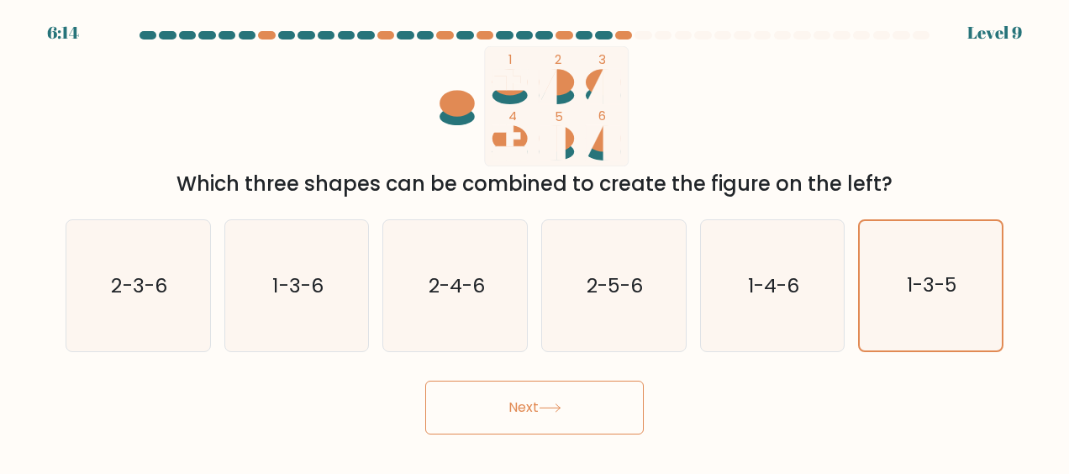
click at [527, 407] on button "Next" at bounding box center [534, 408] width 219 height 54
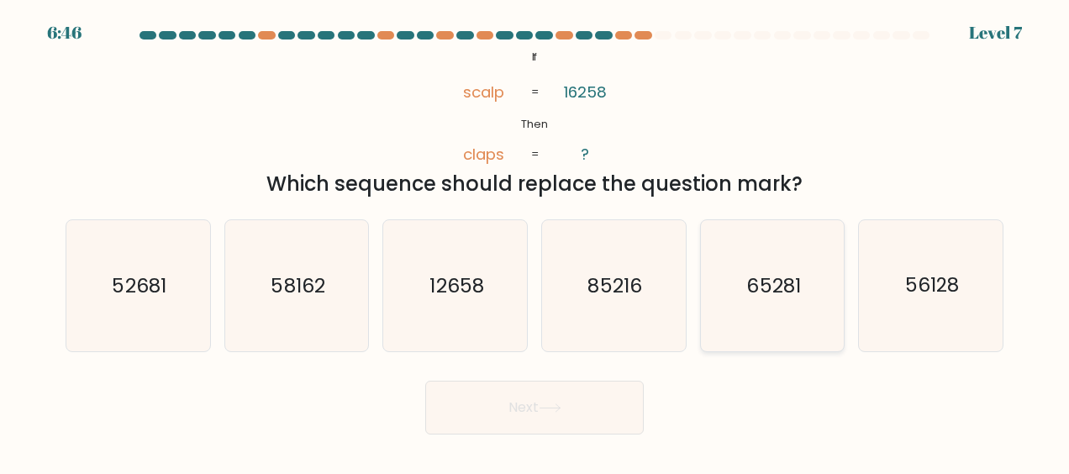
click at [800, 293] on text "65281" at bounding box center [774, 285] width 54 height 27
click at [536, 241] on input "e. 65281" at bounding box center [535, 239] width 1 height 4
radio input "true"
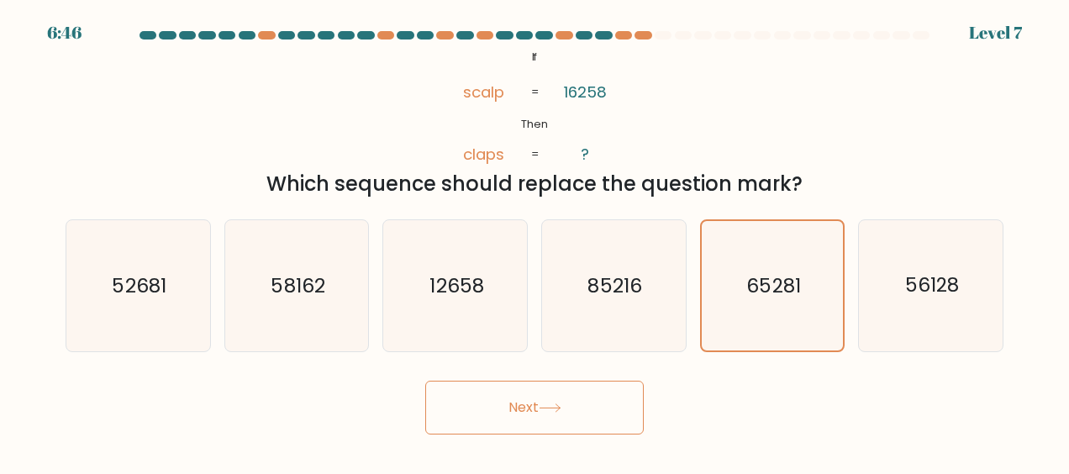
click at [543, 391] on button "Next" at bounding box center [534, 408] width 219 height 54
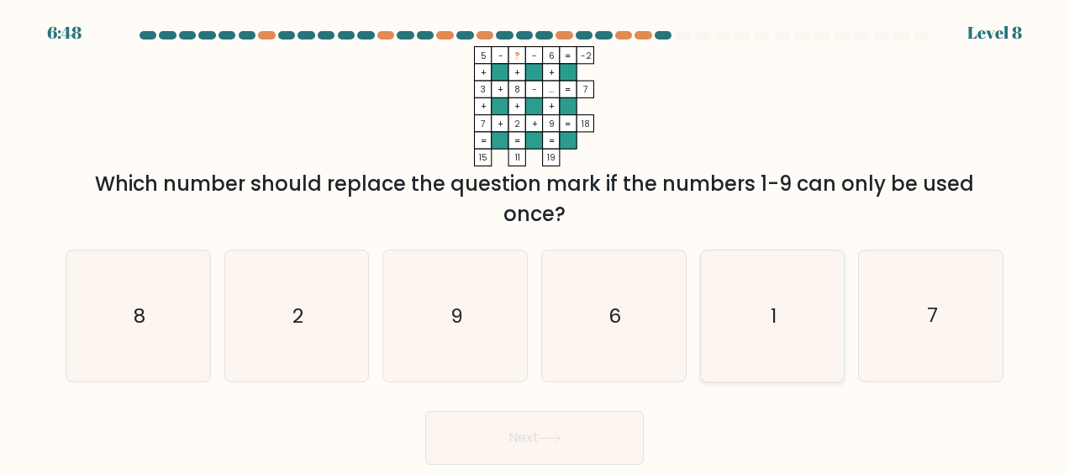
click at [723, 299] on icon "1" at bounding box center [772, 316] width 131 height 131
click at [536, 241] on input "e. 1" at bounding box center [535, 239] width 1 height 4
radio input "true"
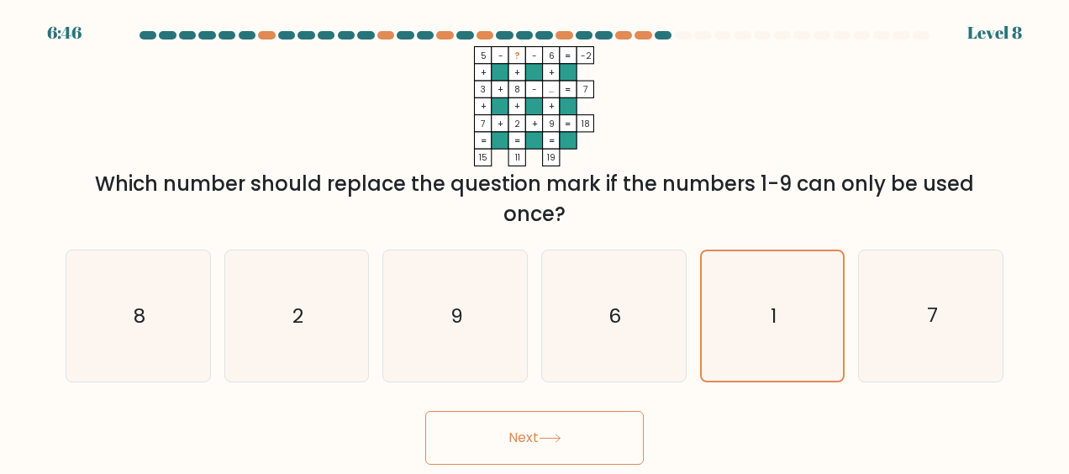
click at [549, 438] on icon at bounding box center [550, 439] width 20 height 8
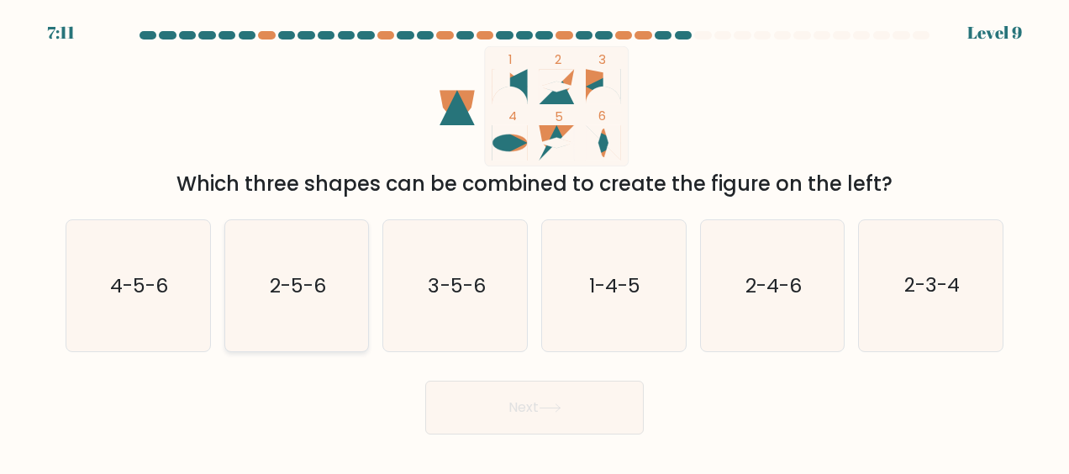
click at [300, 288] on text "2-5-6" at bounding box center [298, 285] width 56 height 27
click at [535, 241] on input "b. 2-5-6" at bounding box center [535, 239] width 1 height 4
radio input "true"
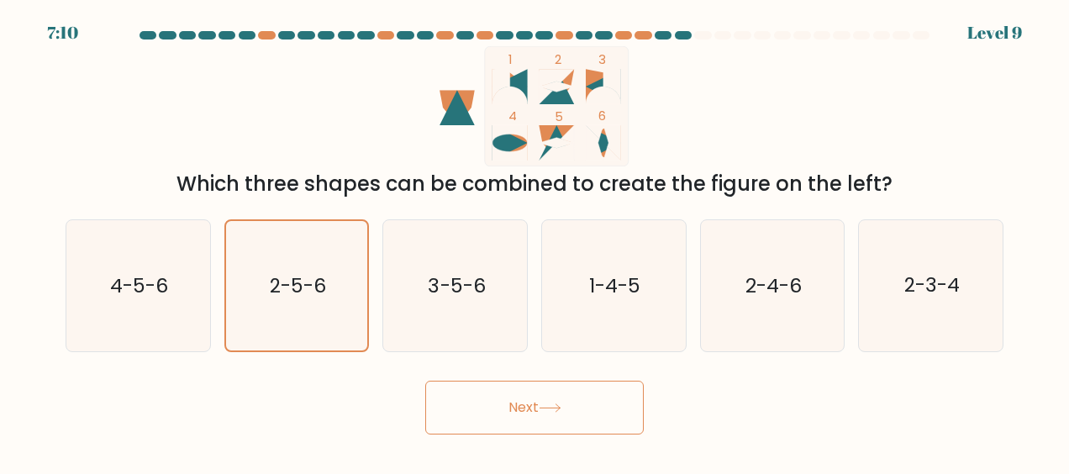
click at [519, 409] on button "Next" at bounding box center [534, 408] width 219 height 54
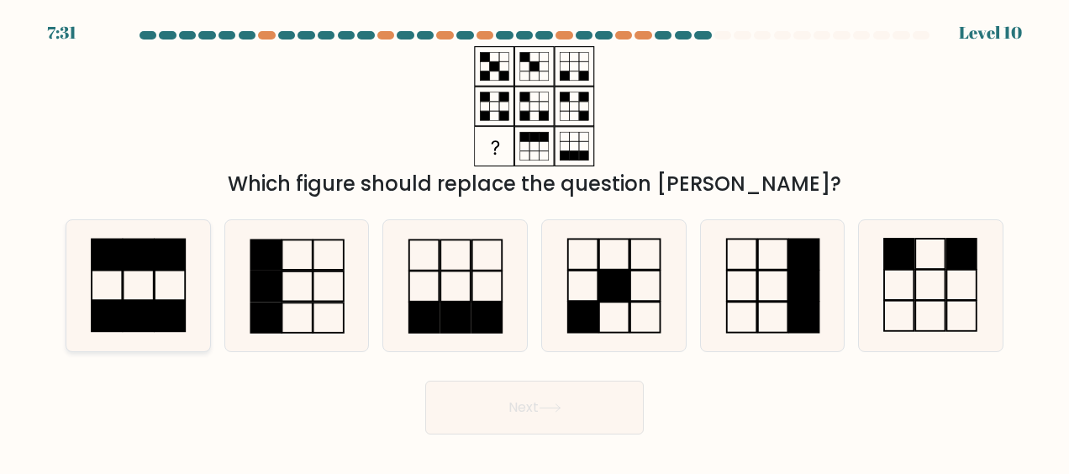
click at [160, 288] on icon at bounding box center [137, 285] width 131 height 131
click at [535, 241] on input "a." at bounding box center [535, 239] width 1 height 4
radio input "true"
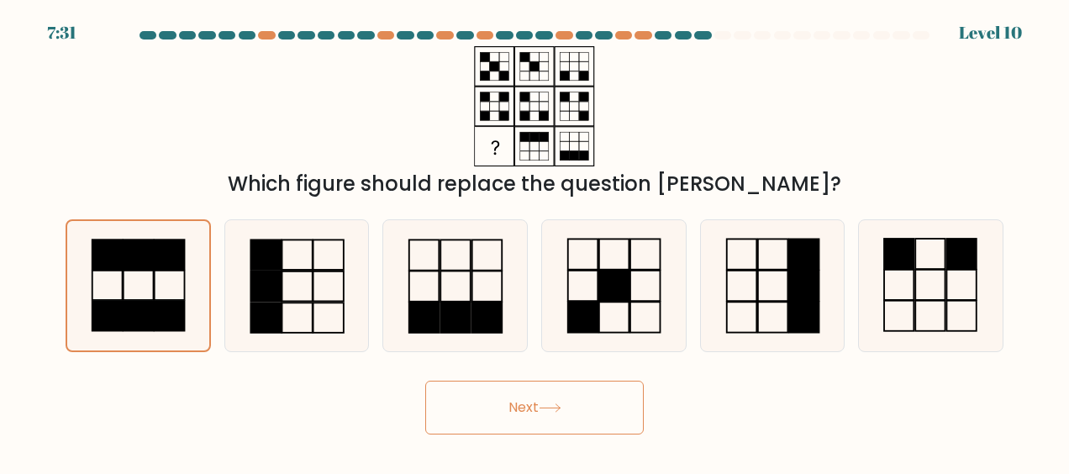
click at [602, 409] on button "Next" at bounding box center [534, 408] width 219 height 54
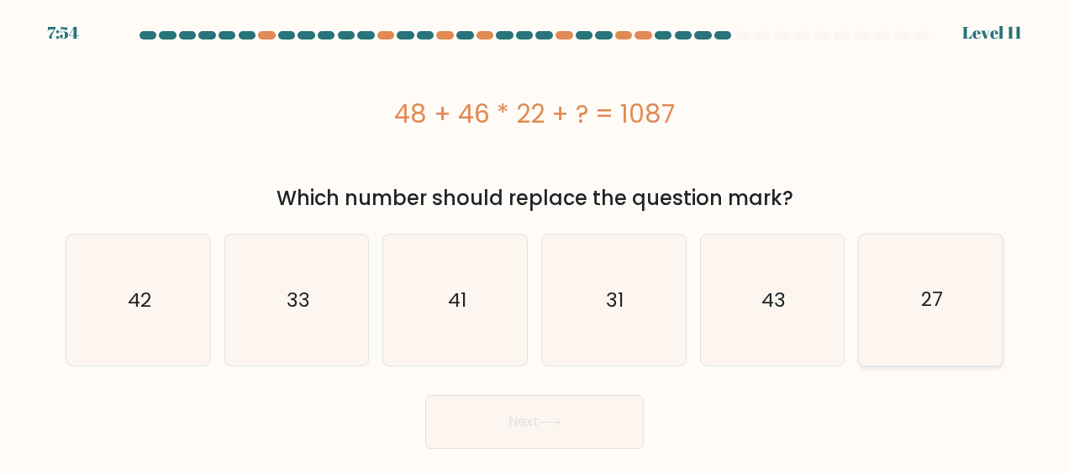
click at [909, 297] on icon "27" at bounding box center [931, 300] width 131 height 131
click at [536, 241] on input "f. 27" at bounding box center [535, 239] width 1 height 4
radio input "true"
click at [580, 412] on button "Next" at bounding box center [534, 422] width 219 height 54
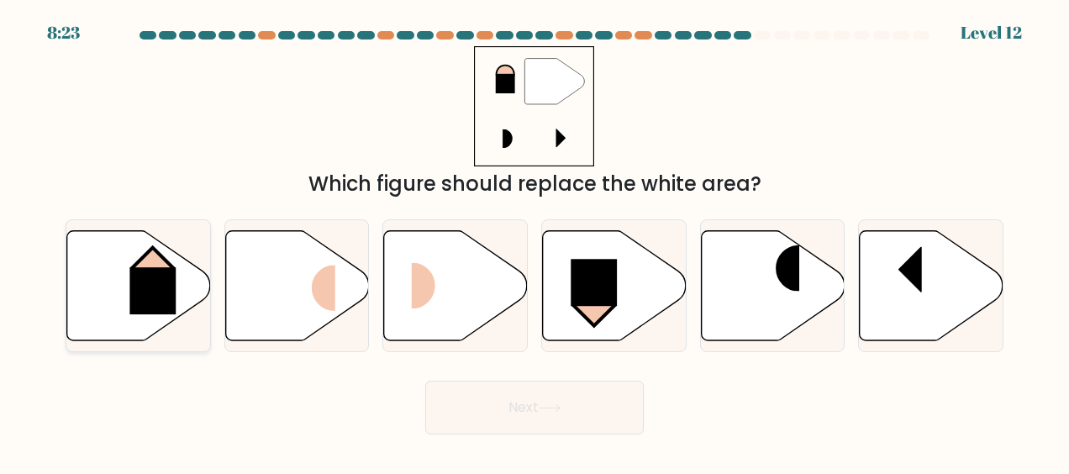
click at [143, 263] on rect at bounding box center [153, 267] width 41 height 40
click at [535, 241] on input "a." at bounding box center [535, 239] width 1 height 4
radio input "true"
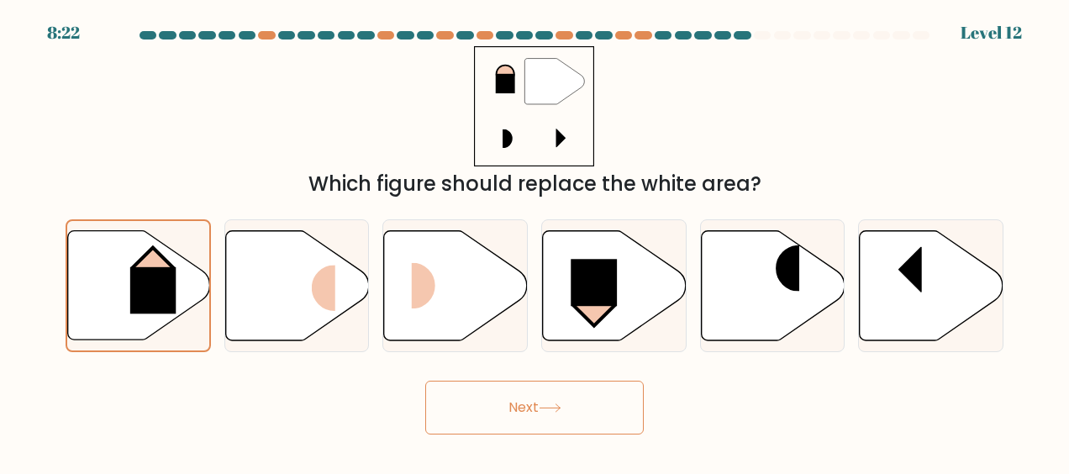
click at [545, 404] on icon at bounding box center [550, 408] width 23 height 9
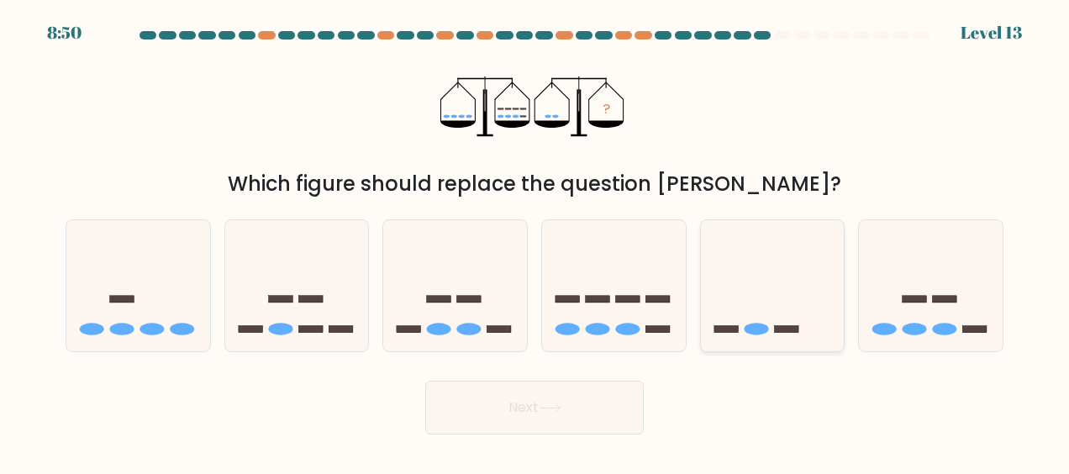
click at [796, 298] on icon at bounding box center [773, 286] width 144 height 119
click at [536, 241] on input "e." at bounding box center [535, 239] width 1 height 4
radio input "true"
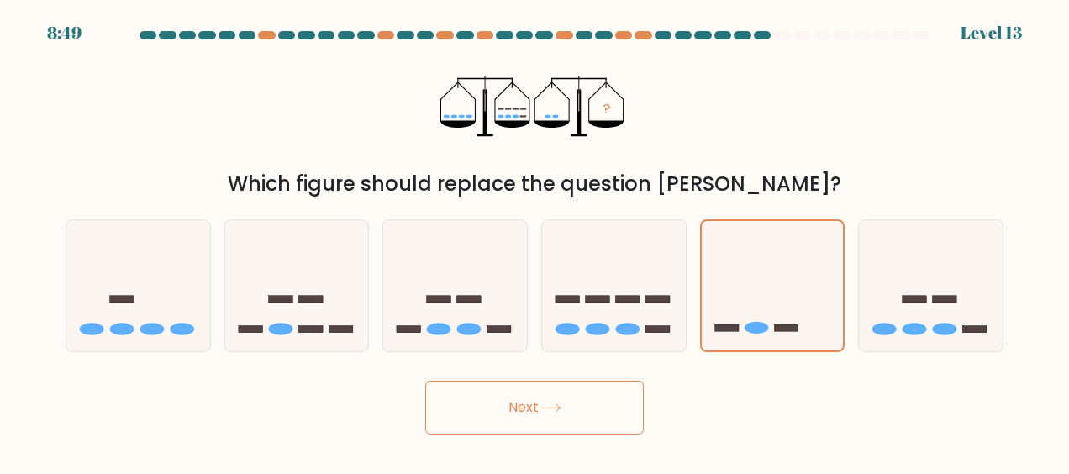
click at [557, 405] on icon at bounding box center [550, 408] width 23 height 9
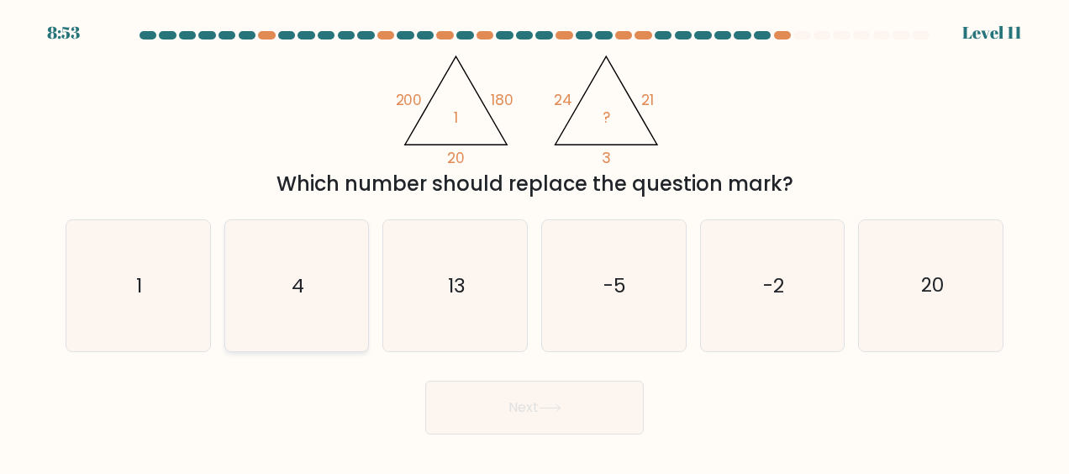
click at [282, 282] on icon "4" at bounding box center [296, 285] width 131 height 131
click at [535, 241] on input "b. 4" at bounding box center [535, 239] width 1 height 4
radio input "true"
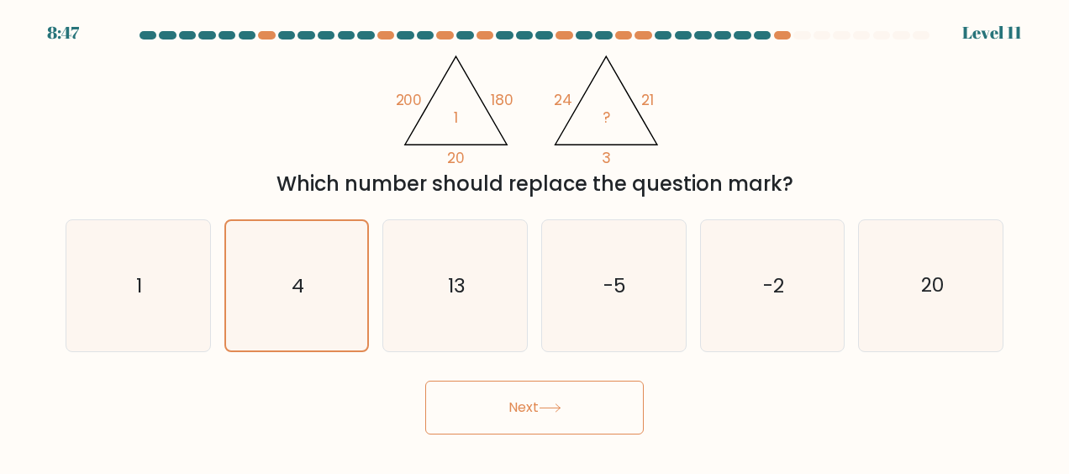
click at [530, 402] on button "Next" at bounding box center [534, 408] width 219 height 54
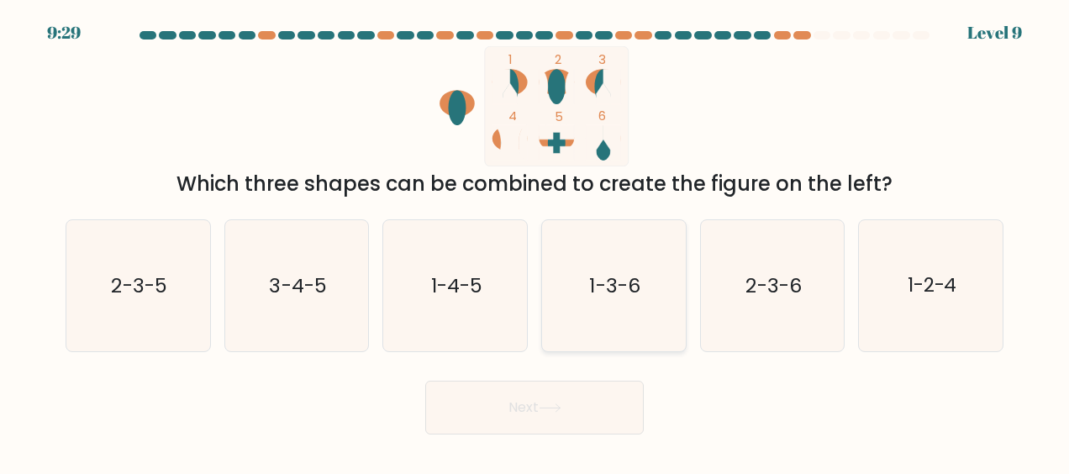
click at [558, 315] on icon "1-3-6" at bounding box center [613, 285] width 131 height 131
click at [536, 241] on input "d. 1-3-6" at bounding box center [535, 239] width 1 height 4
radio input "true"
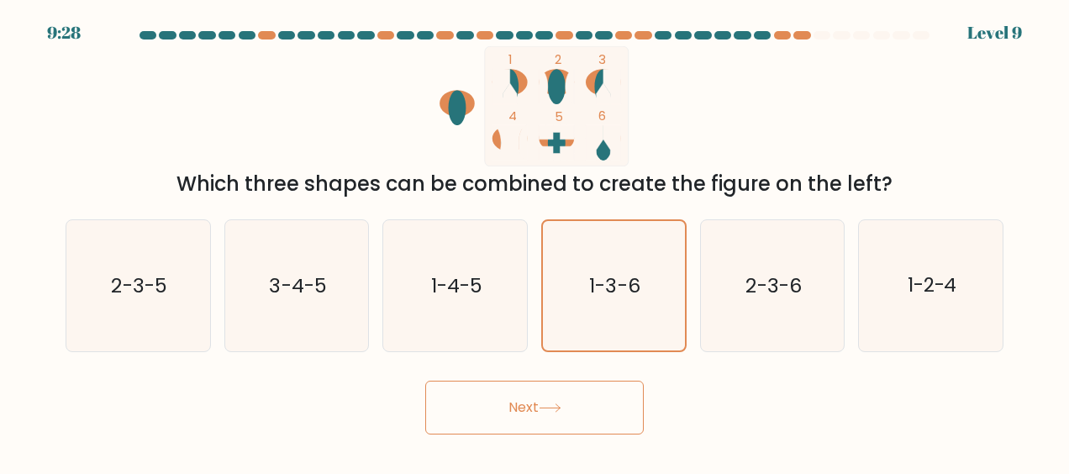
click at [561, 410] on icon at bounding box center [550, 408] width 23 height 9
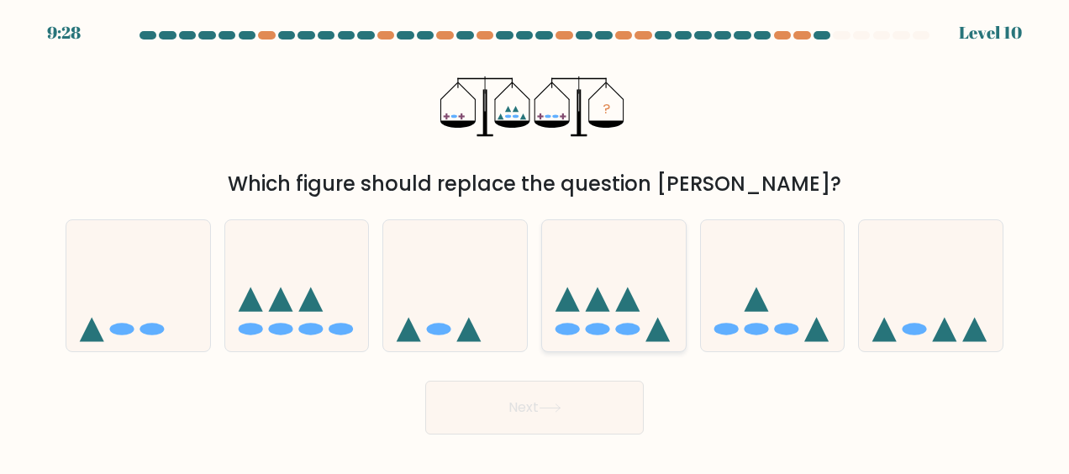
click at [614, 305] on icon at bounding box center [614, 286] width 144 height 119
click at [536, 241] on input "d." at bounding box center [535, 239] width 1 height 4
radio input "true"
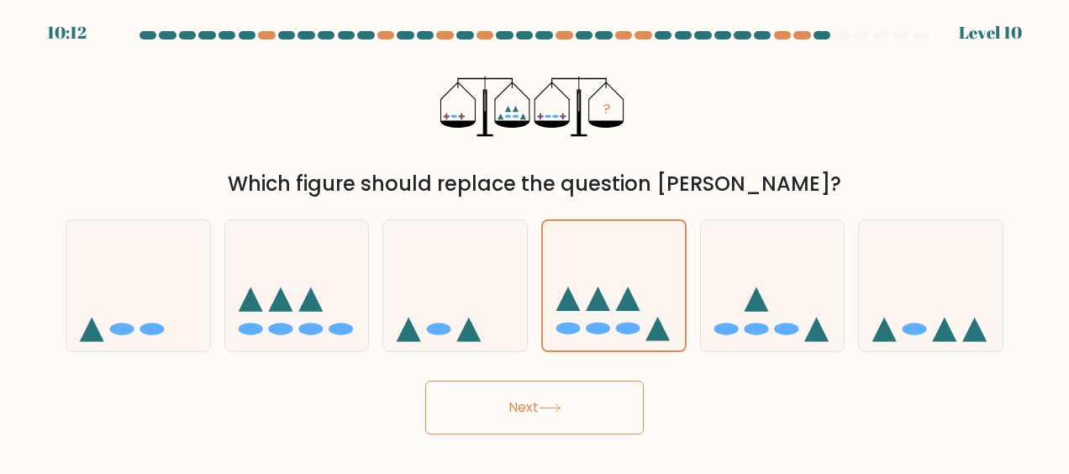
click at [569, 403] on button "Next" at bounding box center [534, 408] width 219 height 54
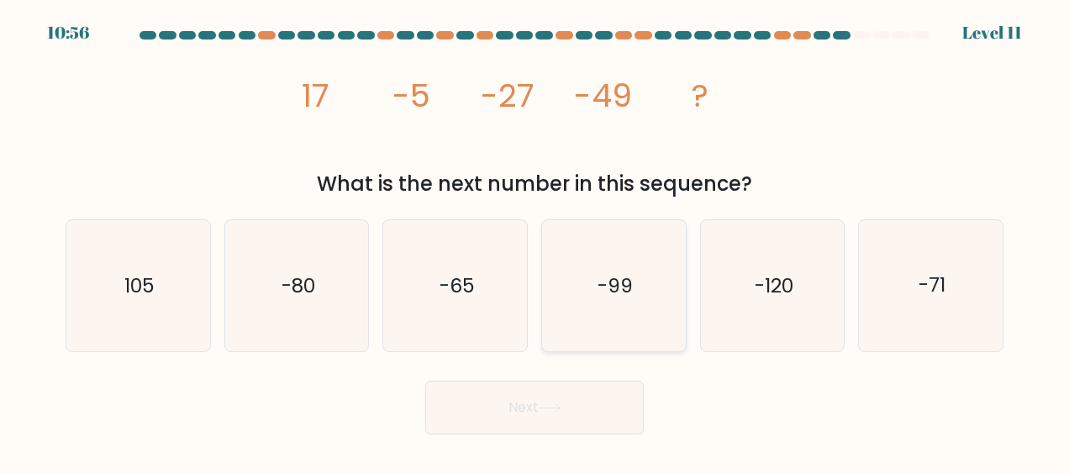
click at [615, 288] on text "-99" at bounding box center [615, 285] width 35 height 27
click at [536, 241] on input "d. -99" at bounding box center [535, 239] width 1 height 4
radio input "true"
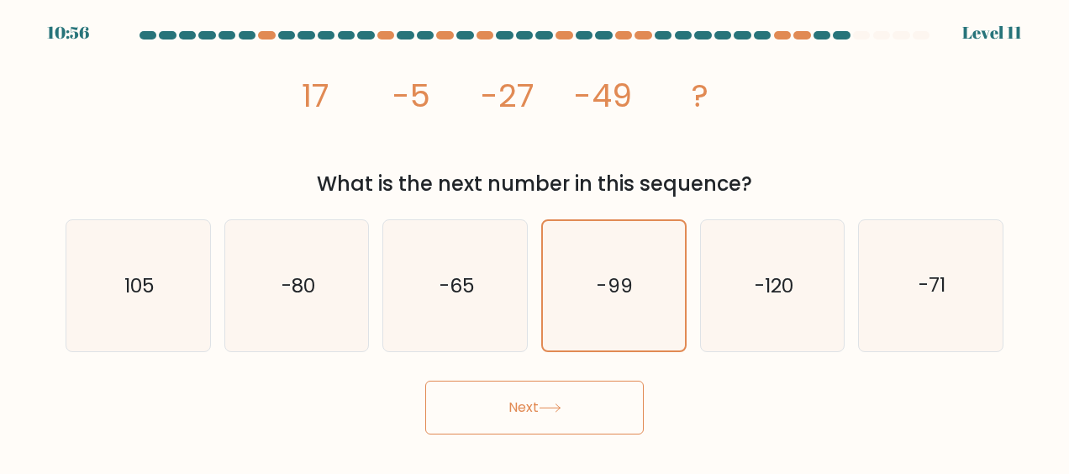
click at [540, 417] on button "Next" at bounding box center [534, 408] width 219 height 54
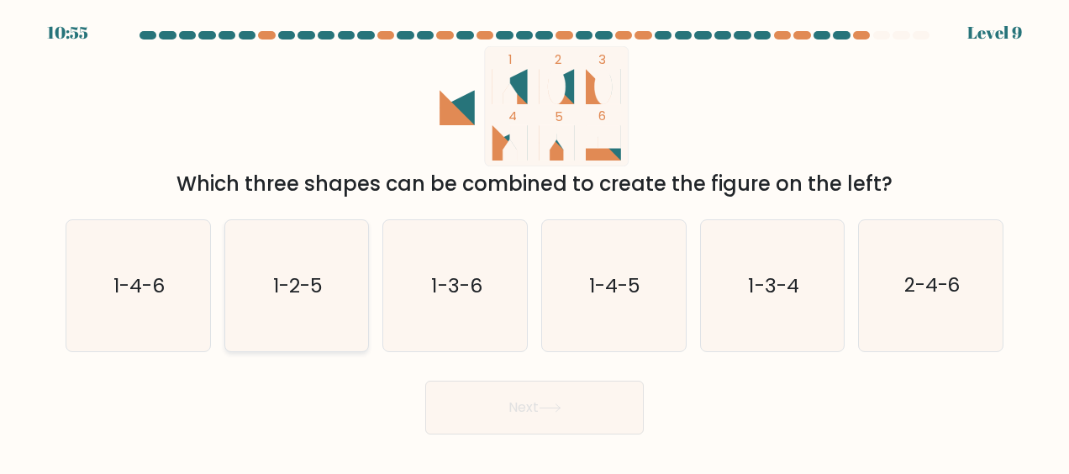
click at [338, 270] on icon "1-2-5" at bounding box center [296, 285] width 131 height 131
click at [535, 241] on input "b. 1-2-5" at bounding box center [535, 239] width 1 height 4
radio input "true"
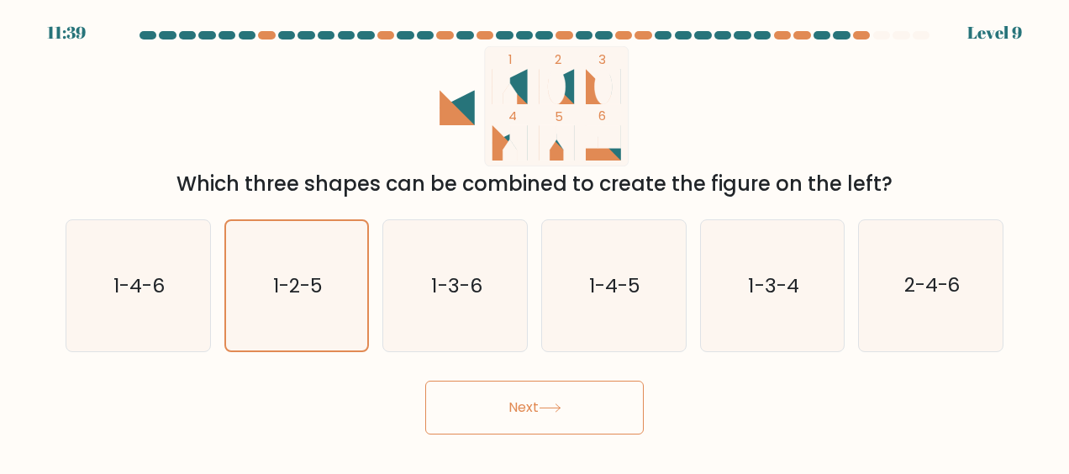
click at [485, 398] on button "Next" at bounding box center [534, 408] width 219 height 54
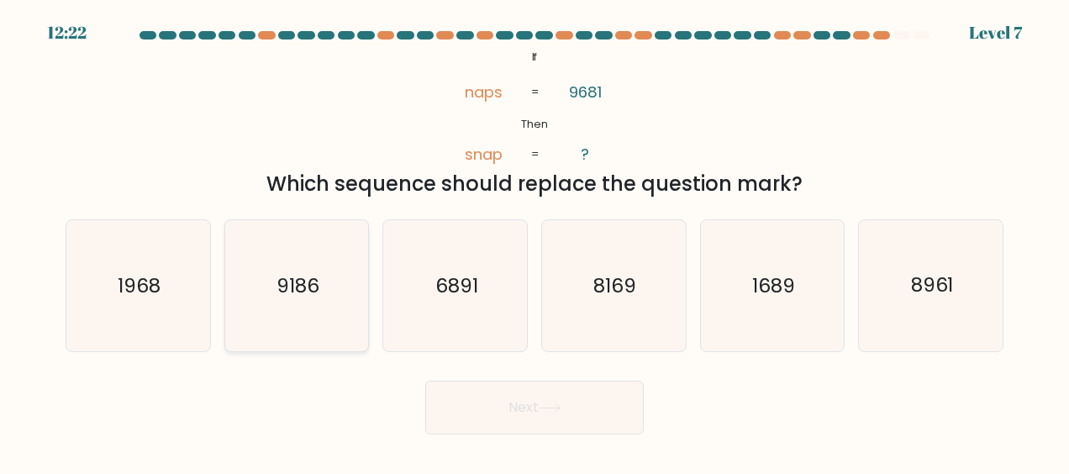
click at [333, 258] on icon "9186" at bounding box center [296, 285] width 131 height 131
click at [535, 241] on input "b. 9186" at bounding box center [535, 239] width 1 height 4
radio input "true"
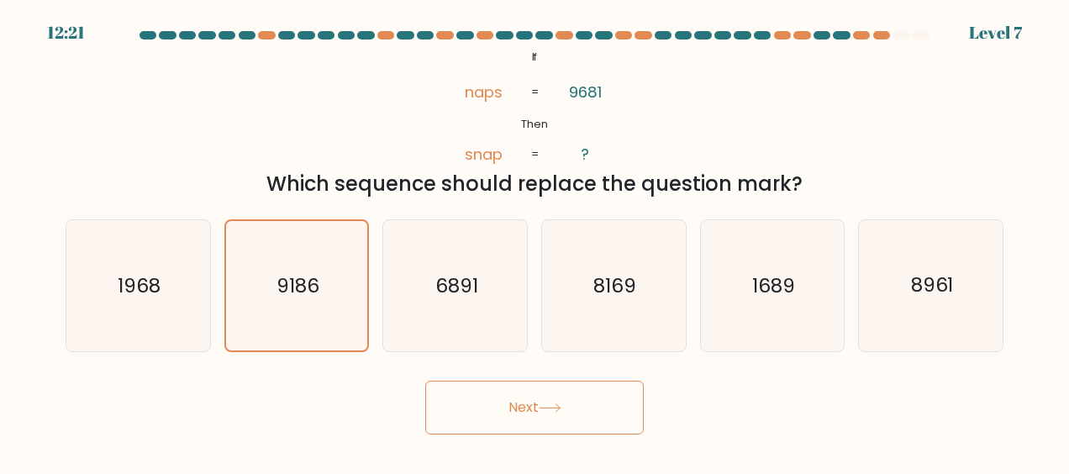
click at [493, 410] on button "Next" at bounding box center [534, 408] width 219 height 54
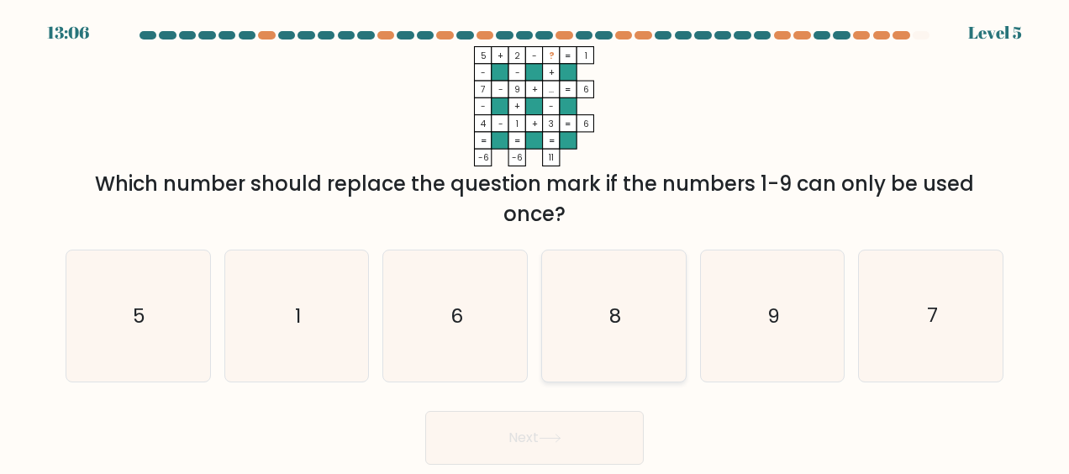
click at [589, 289] on icon "8" at bounding box center [613, 316] width 131 height 131
click at [536, 241] on input "d. 8" at bounding box center [535, 239] width 1 height 4
radio input "true"
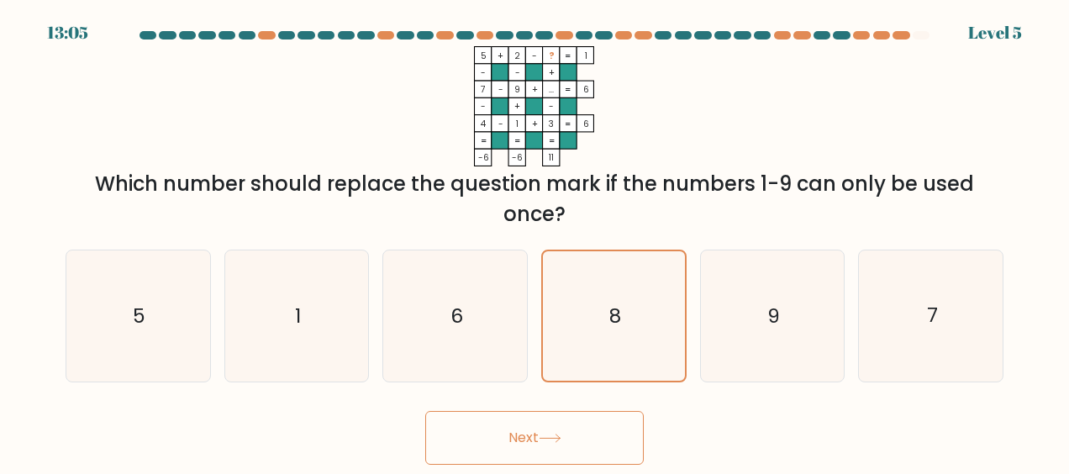
click at [576, 419] on button "Next" at bounding box center [534, 438] width 219 height 54
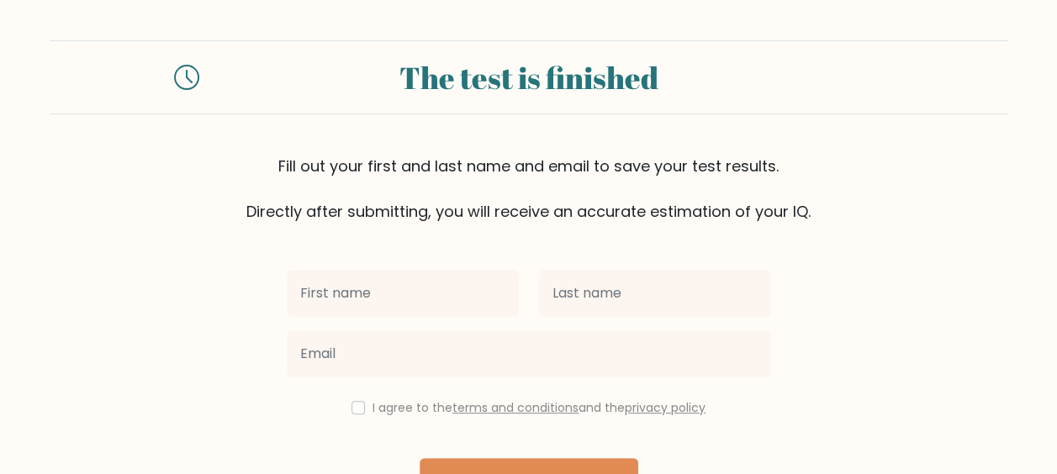
click at [345, 299] on input "text" at bounding box center [403, 293] width 232 height 47
type input "cfrde"
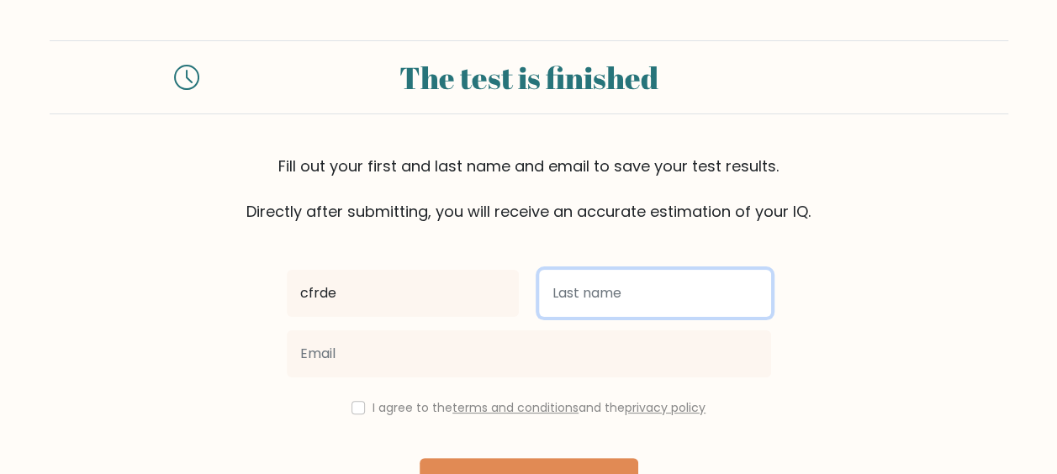
click at [601, 309] on input "text" at bounding box center [655, 293] width 232 height 47
type input "dddd"
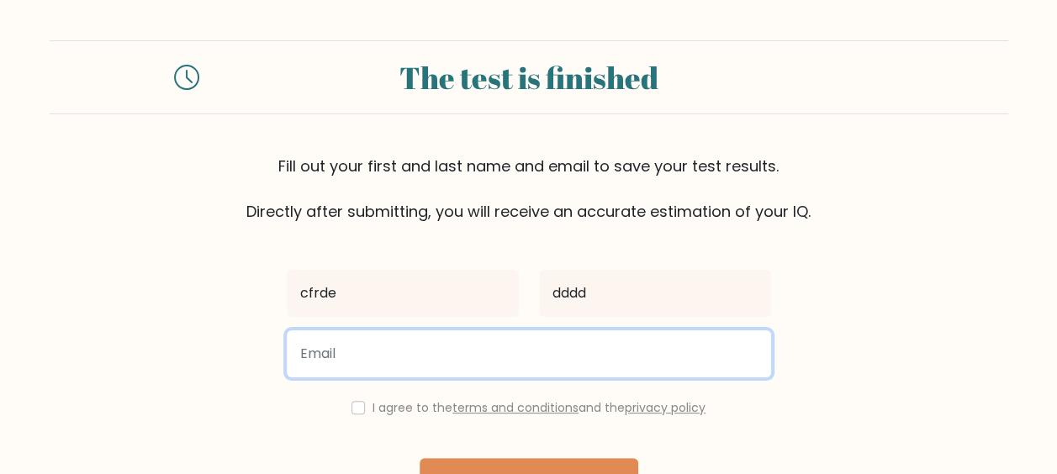
click at [439, 351] on input "email" at bounding box center [529, 353] width 484 height 47
type input "boukandrouja@gmail.com"
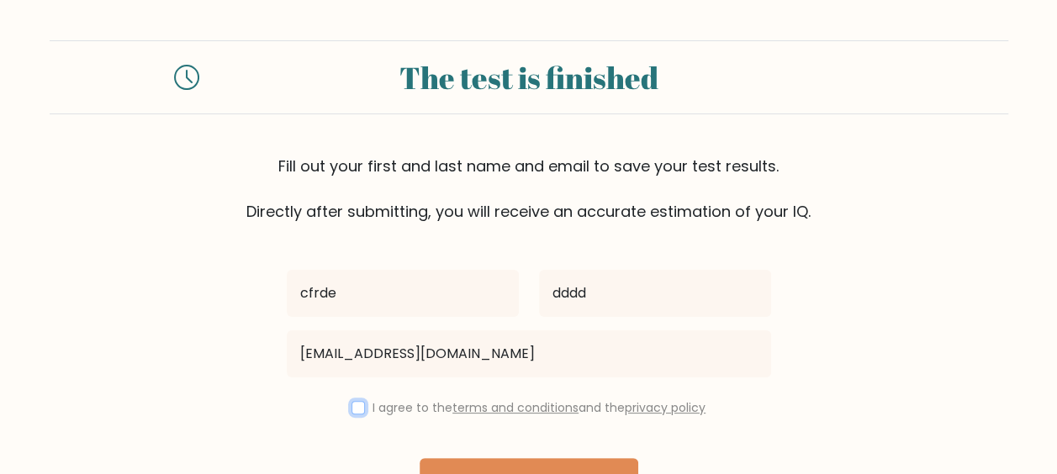
click at [360, 408] on input "checkbox" at bounding box center [357, 407] width 13 height 13
checkbox input "true"
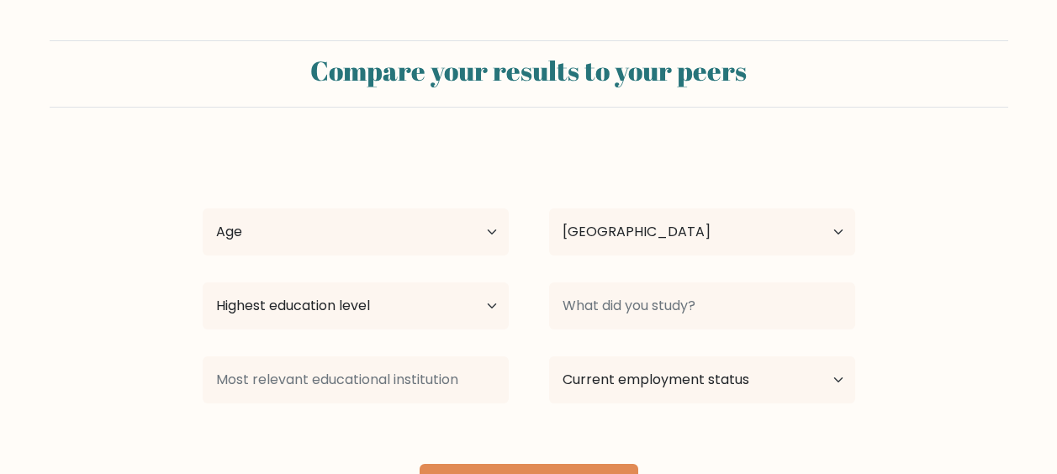
select select "GB"
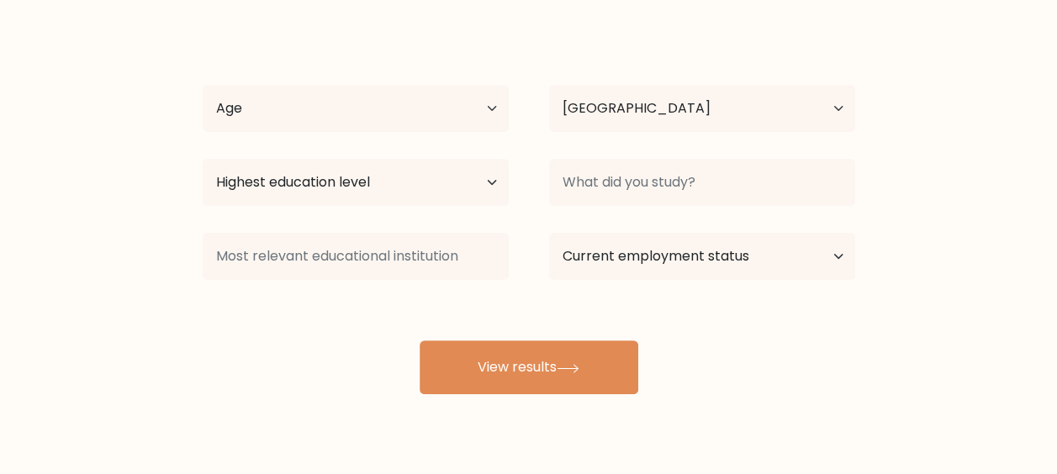
scroll to position [119, 0]
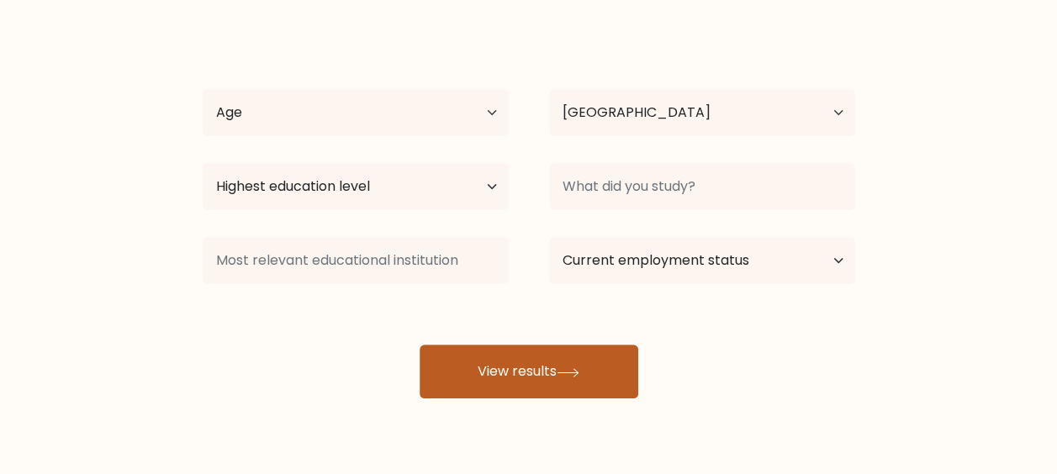
click at [576, 370] on icon at bounding box center [568, 372] width 23 height 9
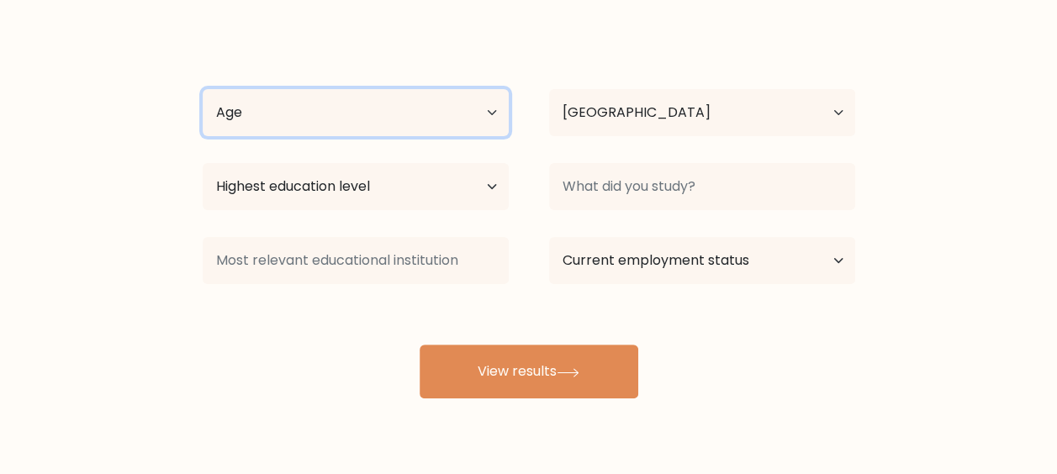
click at [452, 92] on select "Age Under 18 years old 18-24 years old 25-34 years old 35-44 years old 45-54 ye…" at bounding box center [356, 112] width 306 height 47
select select "35_44"
click at [203, 89] on select "Age Under 18 years old 18-24 years old 25-34 years old 35-44 years old 45-54 ye…" at bounding box center [356, 112] width 306 height 47
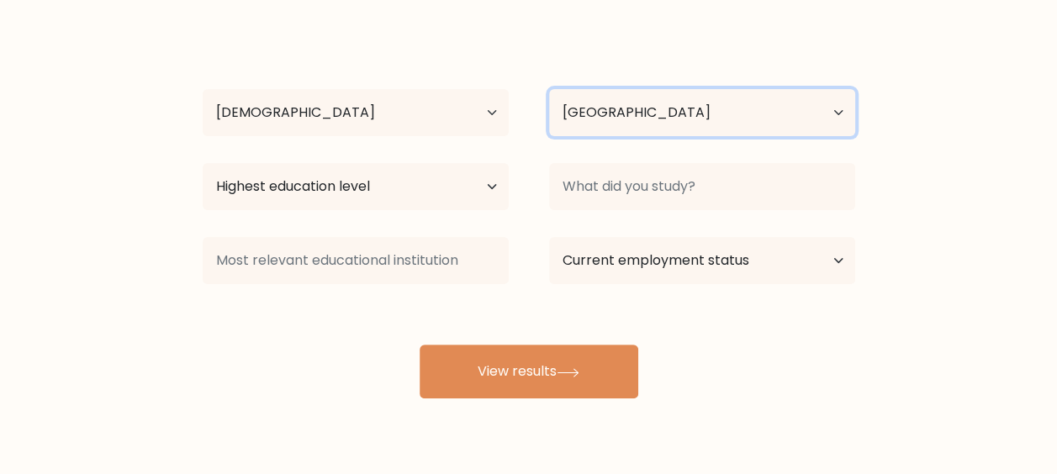
click at [652, 117] on select "Country Afghanistan Albania Algeria American Samoa Andorra Angola Anguilla Anta…" at bounding box center [702, 112] width 306 height 47
select select "BE"
click at [549, 89] on select "Country Afghanistan Albania Algeria American Samoa Andorra Angola Anguilla Anta…" at bounding box center [702, 112] width 306 height 47
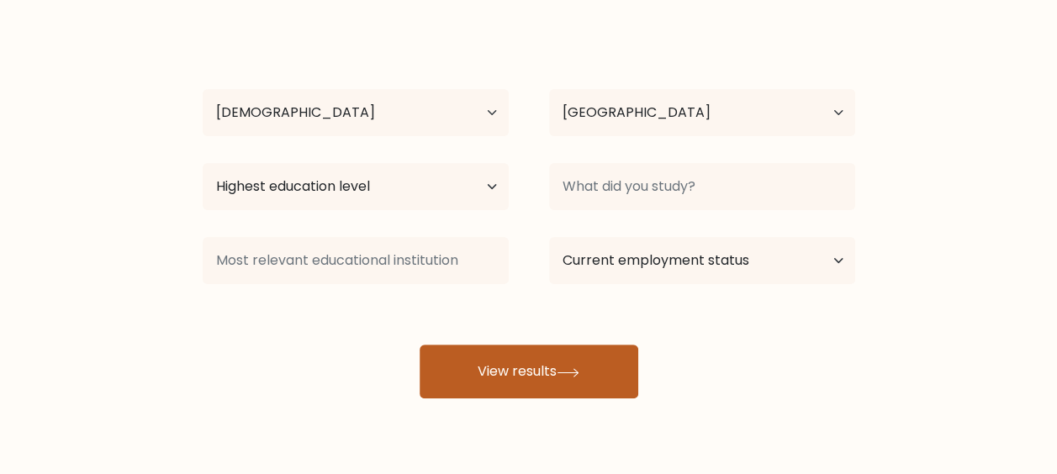
click at [530, 358] on button "View results" at bounding box center [528, 372] width 219 height 54
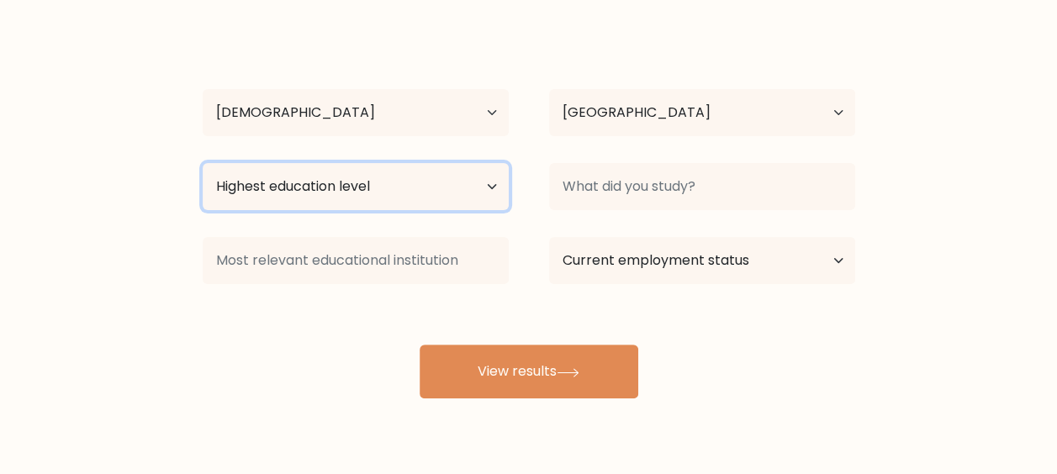
click at [433, 183] on select "Highest education level No schooling Primary Lower Secondary Upper Secondary Oc…" at bounding box center [356, 186] width 306 height 47
select select "upper_secondary"
click at [203, 163] on select "Highest education level No schooling Primary Lower Secondary Upper Secondary Oc…" at bounding box center [356, 186] width 306 height 47
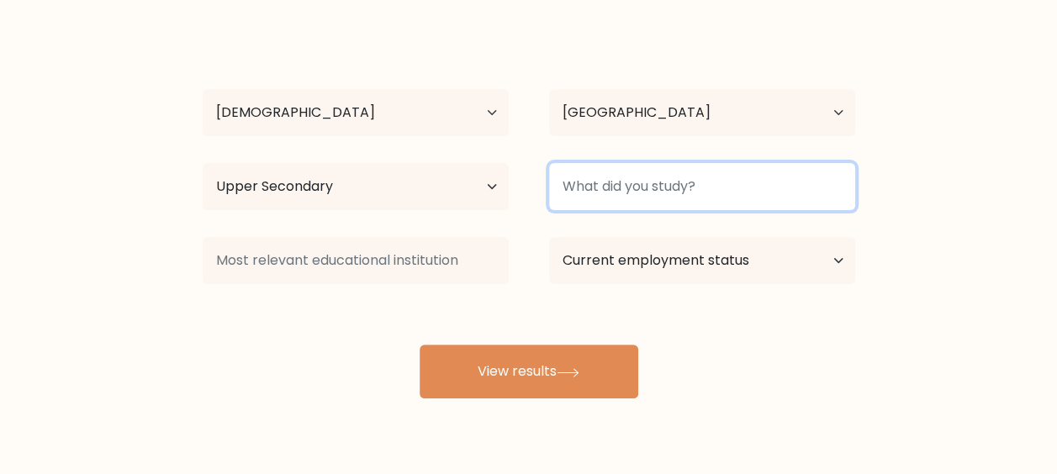
click at [716, 185] on input at bounding box center [702, 186] width 306 height 47
type input "hhhh"
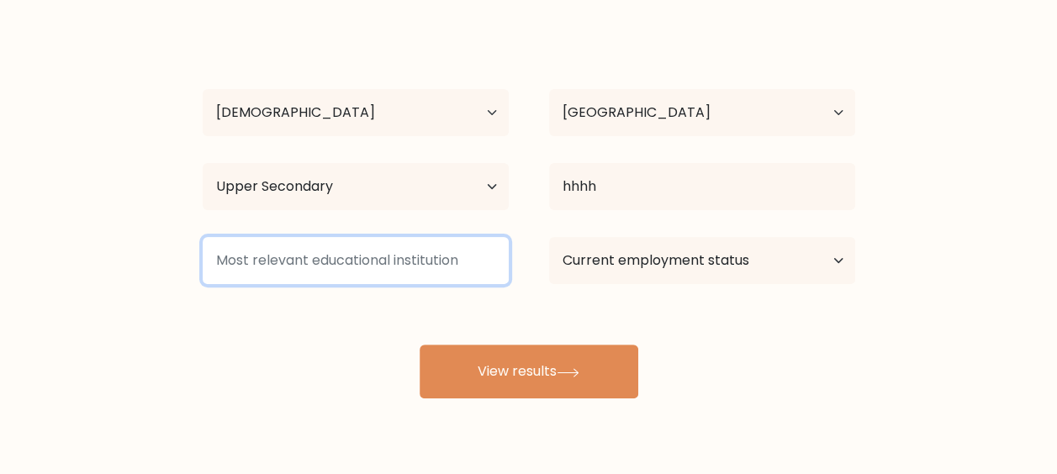
click at [400, 262] on input at bounding box center [356, 260] width 306 height 47
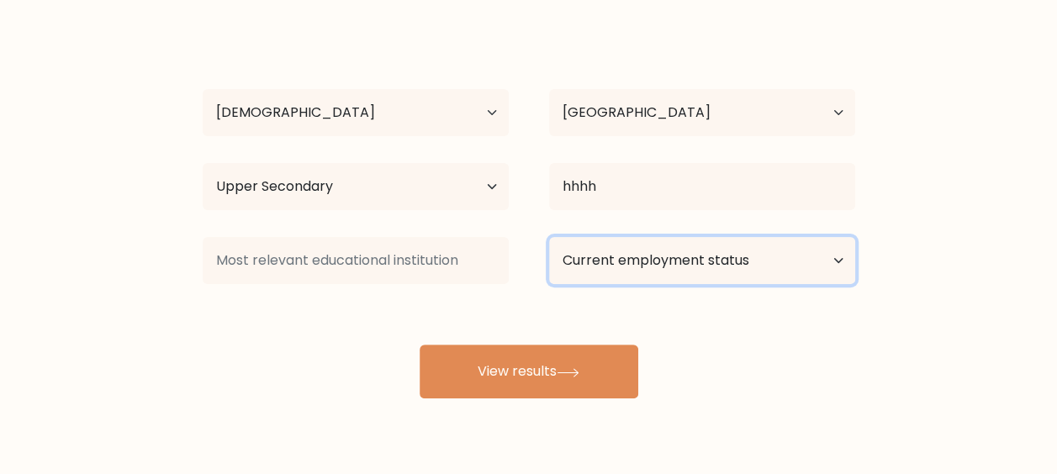
click at [652, 264] on select "Current employment status Employed Student Retired Other / prefer not to answer" at bounding box center [702, 260] width 306 height 47
select select "employed"
click at [549, 237] on select "Current employment status Employed Student Retired Other / prefer not to answer" at bounding box center [702, 260] width 306 height 47
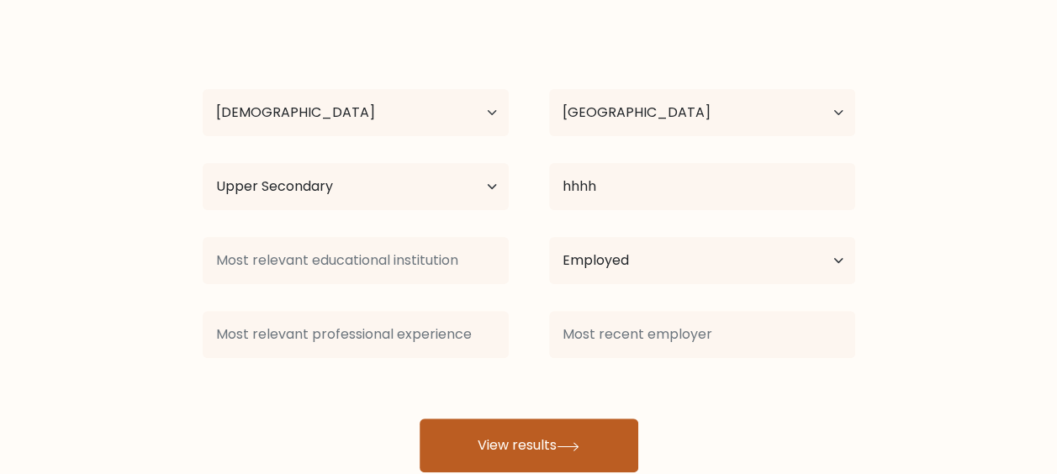
click at [535, 432] on button "View results" at bounding box center [528, 446] width 219 height 54
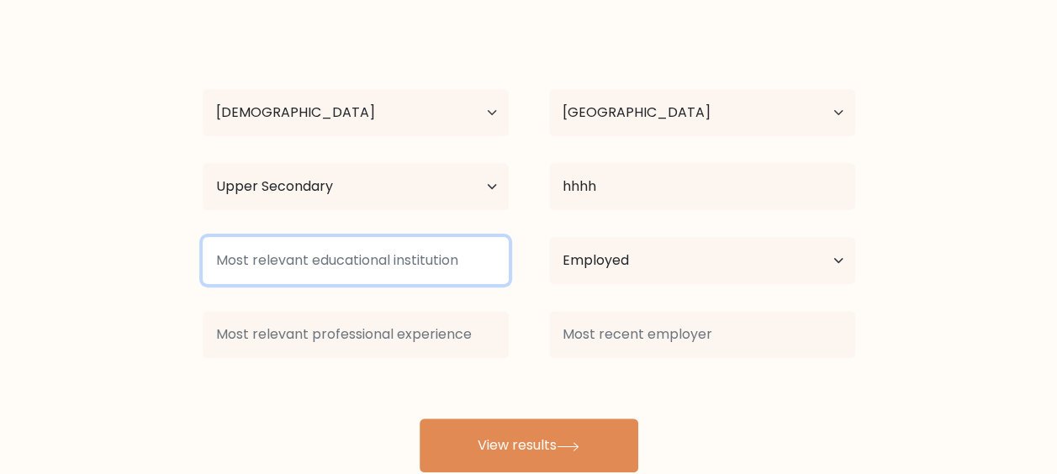
click at [414, 263] on input at bounding box center [356, 260] width 306 height 47
click at [345, 253] on input at bounding box center [356, 260] width 306 height 47
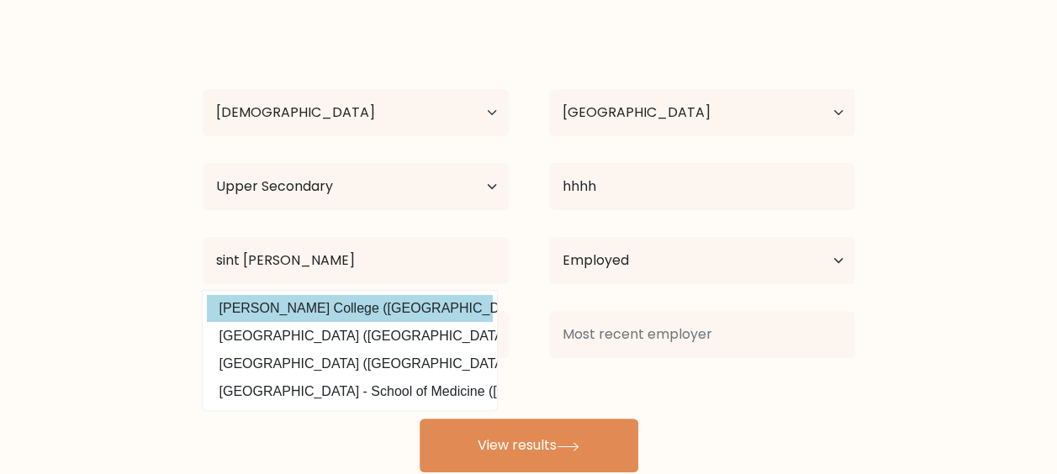
click at [391, 301] on option "Agnes Scott College (United States)" at bounding box center [350, 308] width 286 height 27
type input "[PERSON_NAME][GEOGRAPHIC_DATA]"
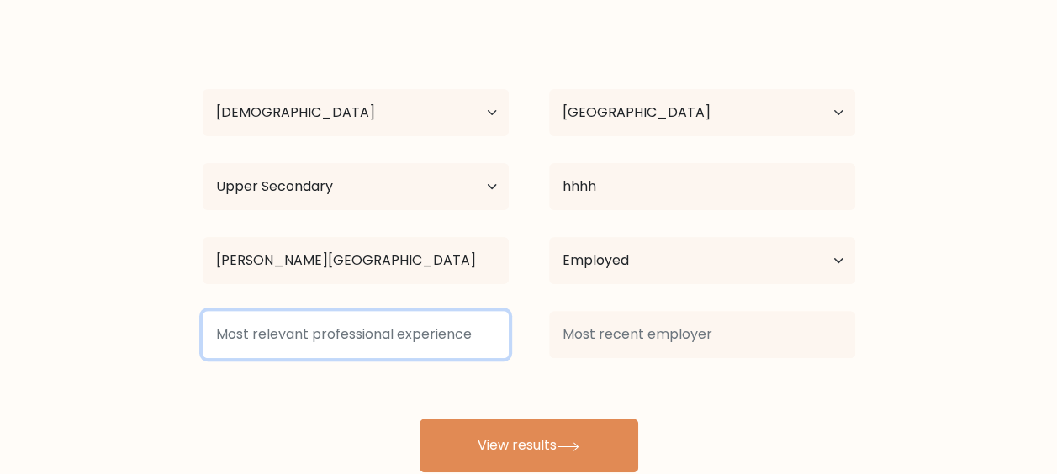
click at [317, 338] on input at bounding box center [356, 334] width 306 height 47
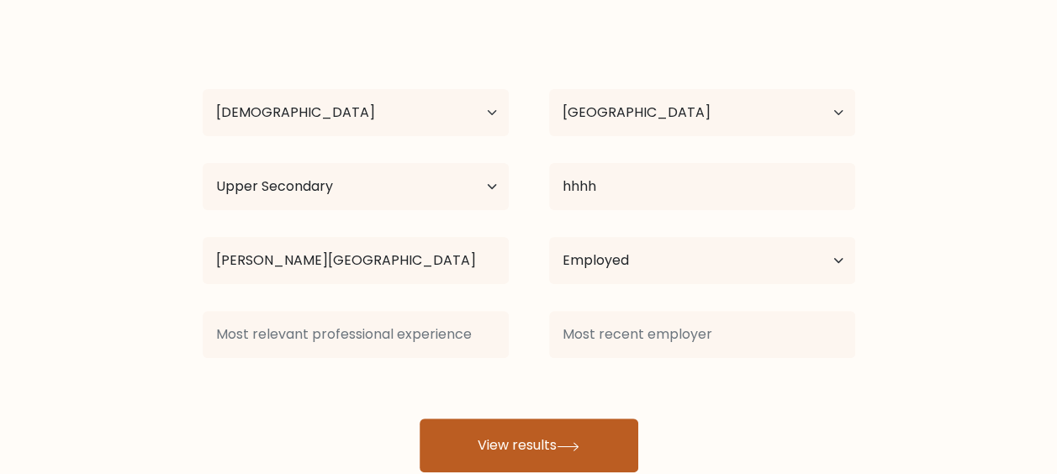
click at [480, 423] on button "View results" at bounding box center [528, 446] width 219 height 54
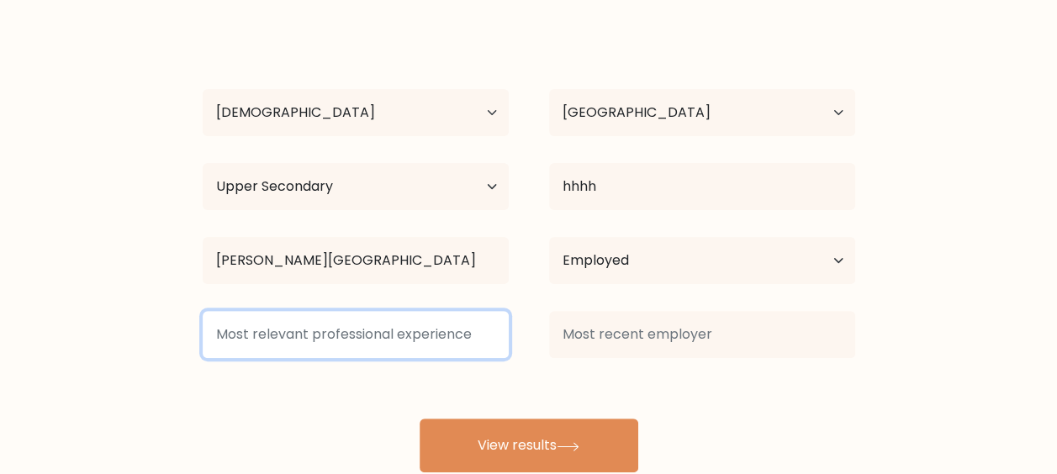
click at [362, 331] on input at bounding box center [356, 334] width 306 height 47
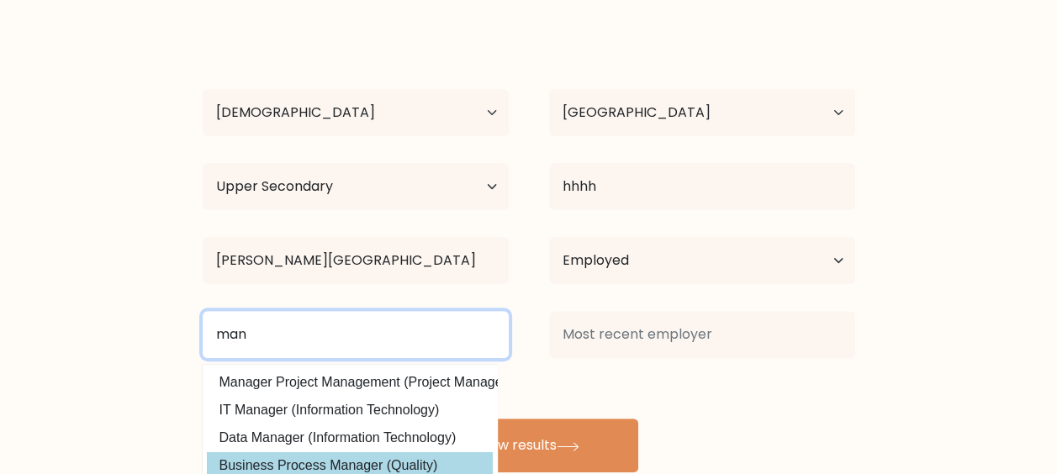
type input "man"
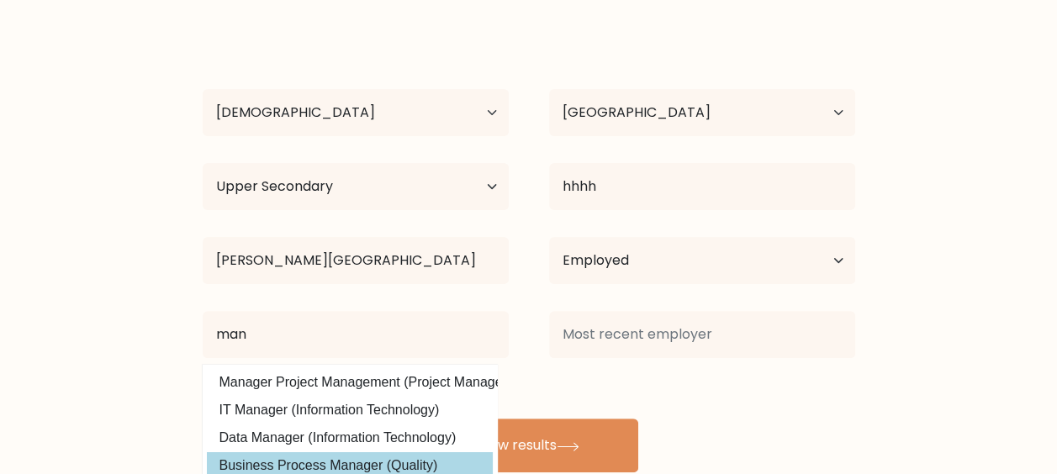
click at [335, 459] on div "cfrde dddd Age Under 18 years old 18-24 years old 25-34 years old 35-44 years o…" at bounding box center [529, 251] width 673 height 444
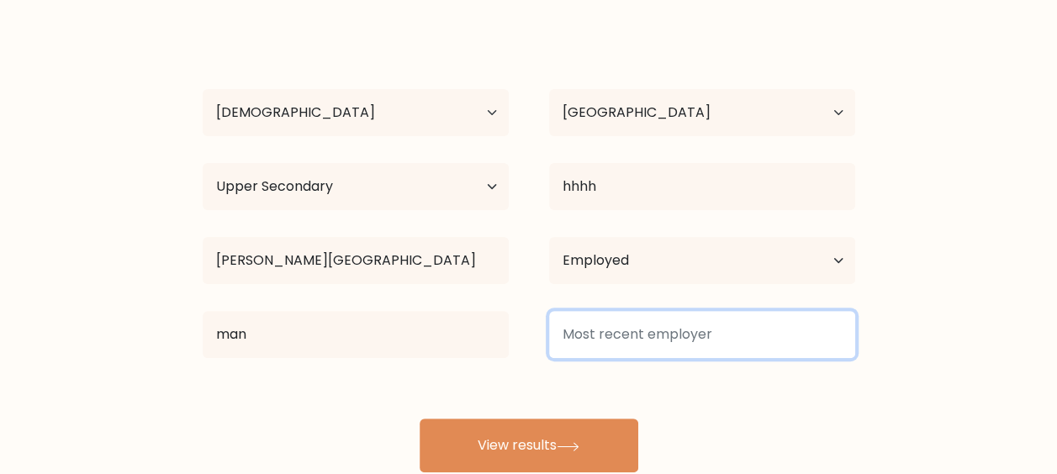
click at [704, 332] on input at bounding box center [702, 334] width 306 height 47
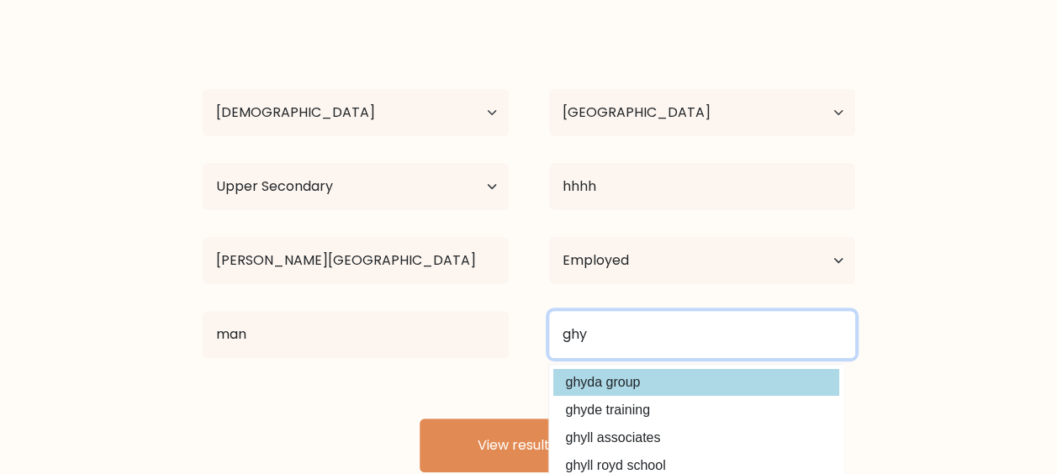
type input "ghy"
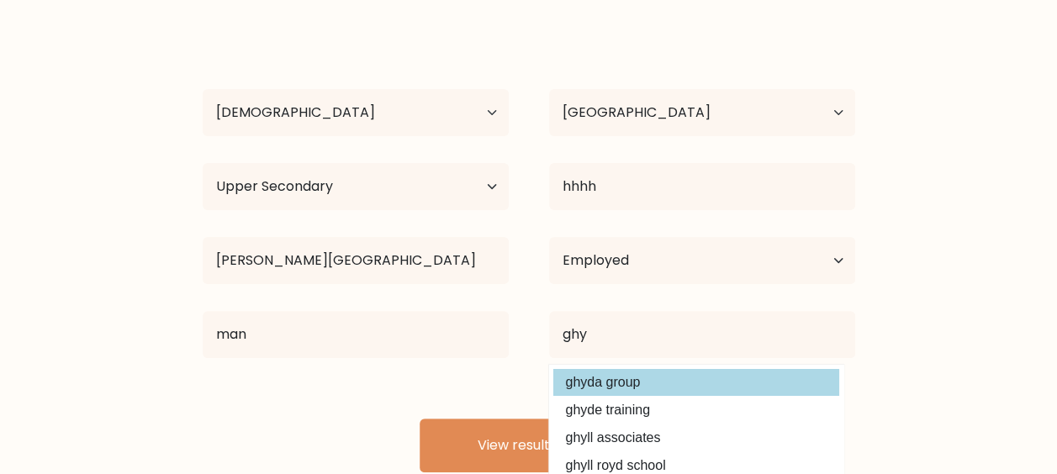
click at [634, 383] on div "cfrde dddd Age Under 18 years old 18-24 years old 25-34 years old 35-44 years o…" at bounding box center [529, 251] width 673 height 444
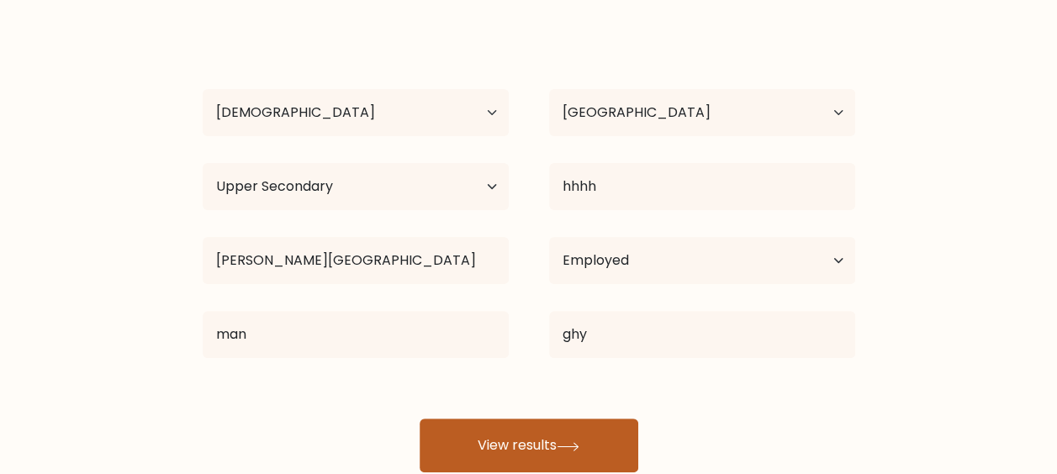
click at [530, 439] on button "View results" at bounding box center [528, 446] width 219 height 54
